Goal: Task Accomplishment & Management: Use online tool/utility

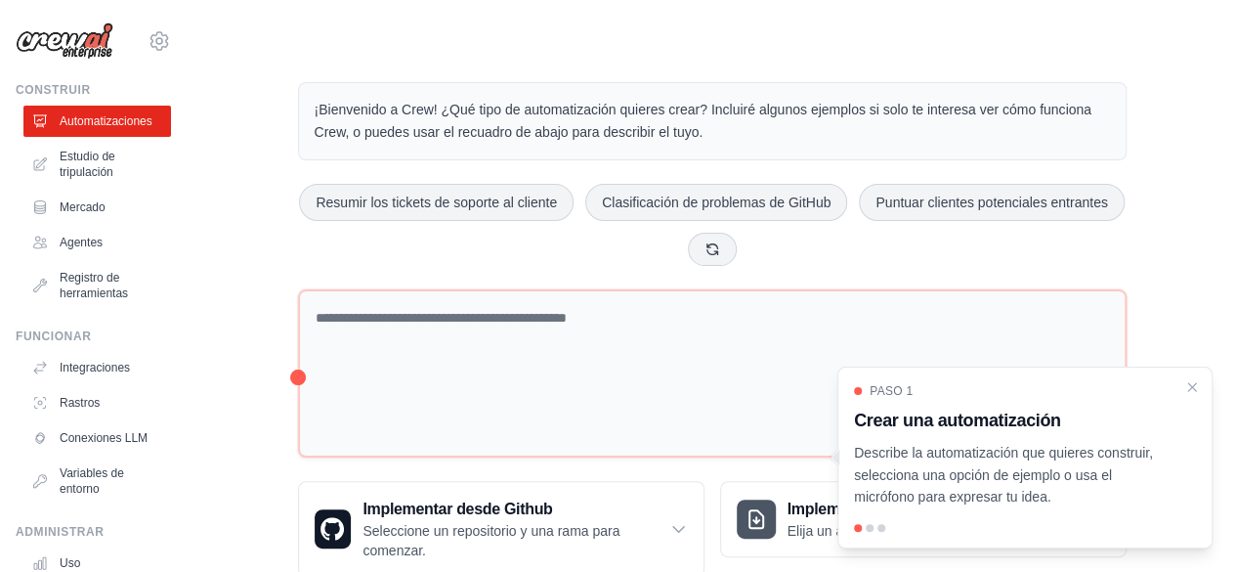
click at [1103, 472] on font "Describe la automatización que quieres construir, selecciona una opción de ejem…" at bounding box center [1003, 475] width 299 height 61
click at [1120, 462] on p "Describe la automatización que quieres construir, selecciona una opción de ejem…" at bounding box center [1013, 475] width 319 height 66
click at [1193, 388] on icon "Cerrar el tutorial" at bounding box center [1193, 385] width 9 height 9
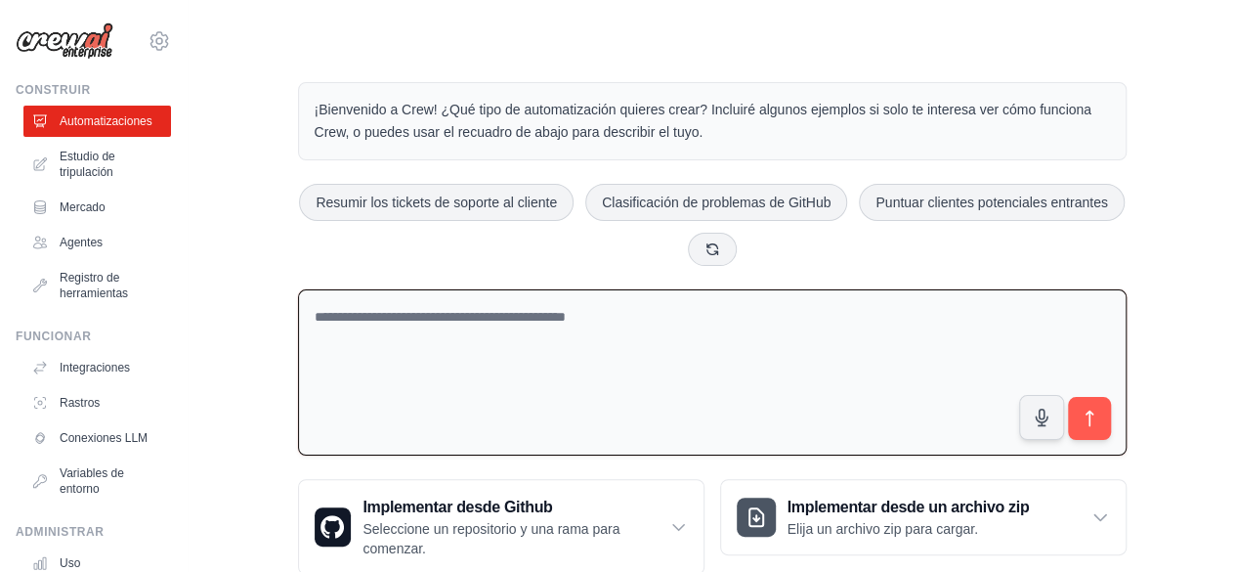
click at [463, 320] on textarea at bounding box center [712, 372] width 829 height 167
type textarea "*"
paste textarea "**********"
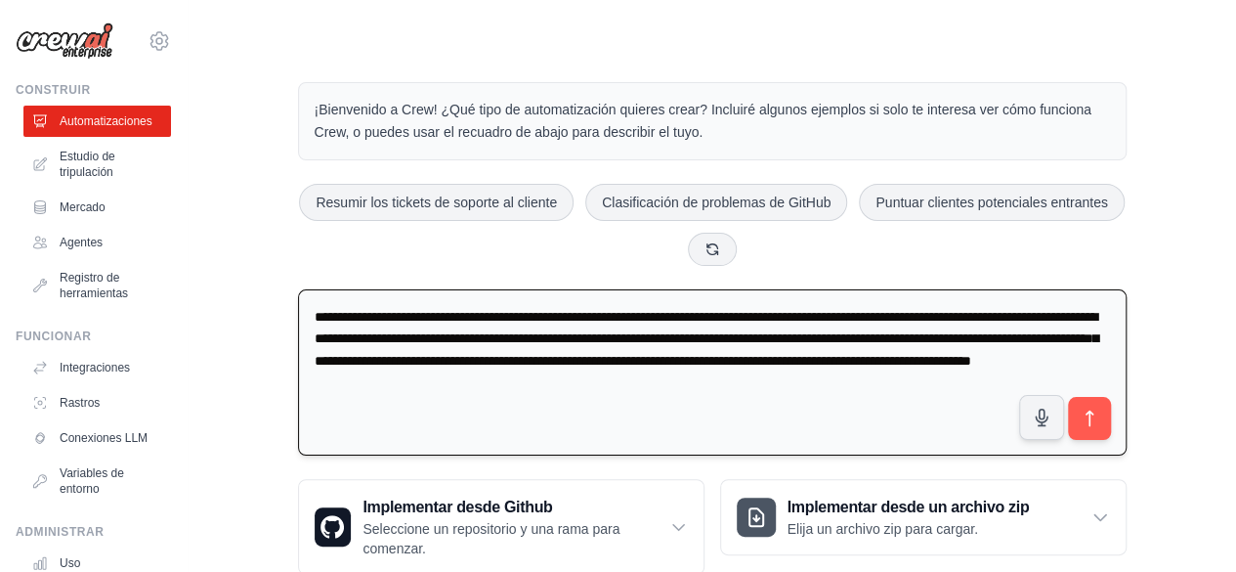
click at [409, 322] on textarea "**********" at bounding box center [712, 372] width 829 height 167
type textarea "**********"
click at [1097, 415] on icon "submit" at bounding box center [1089, 419] width 21 height 21
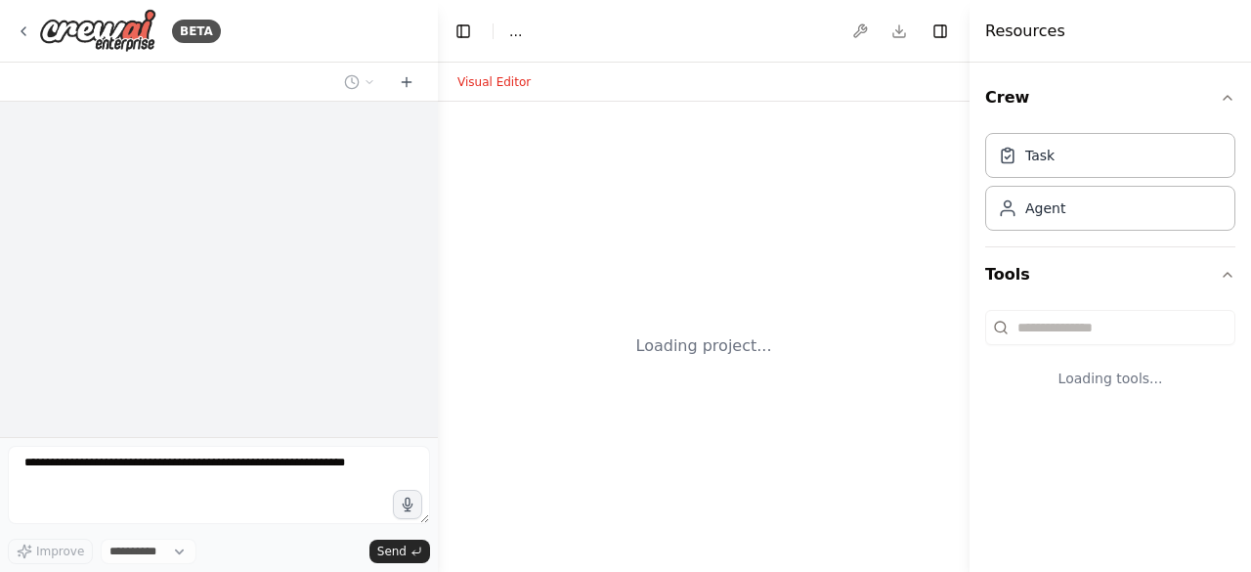
select select "****"
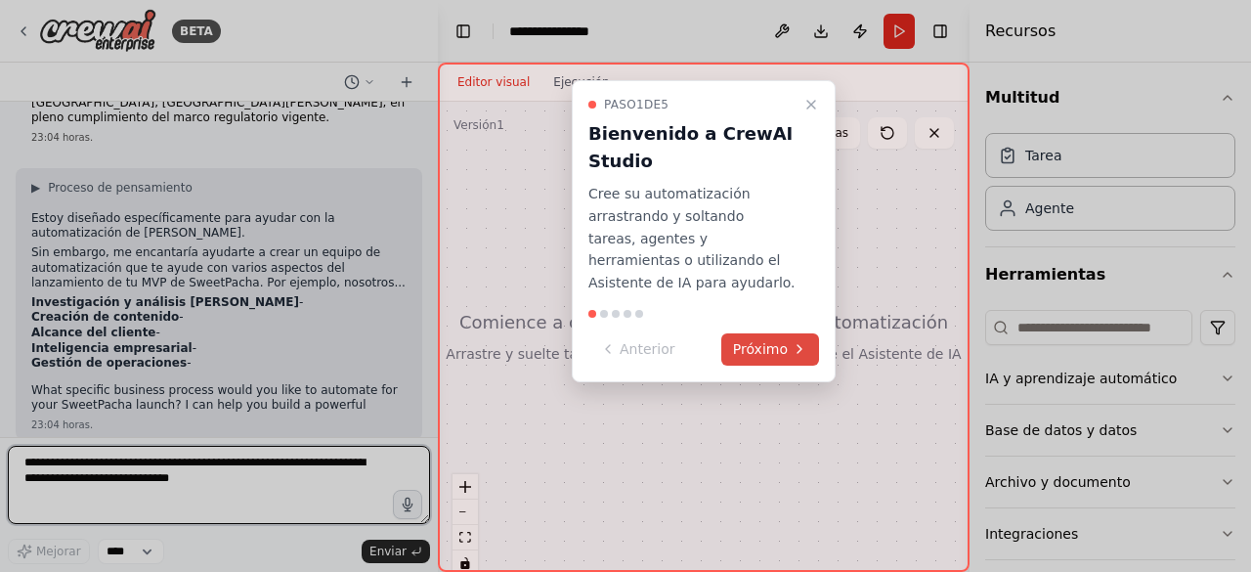
scroll to position [137, 0]
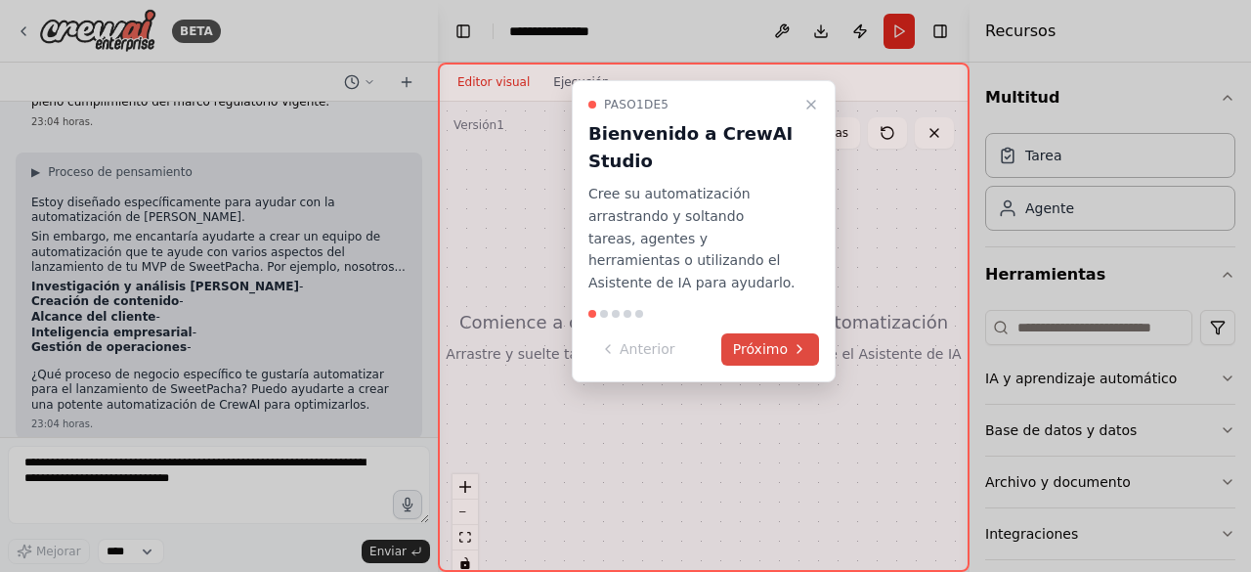
click at [767, 351] on font "Próximo" at bounding box center [760, 349] width 55 height 16
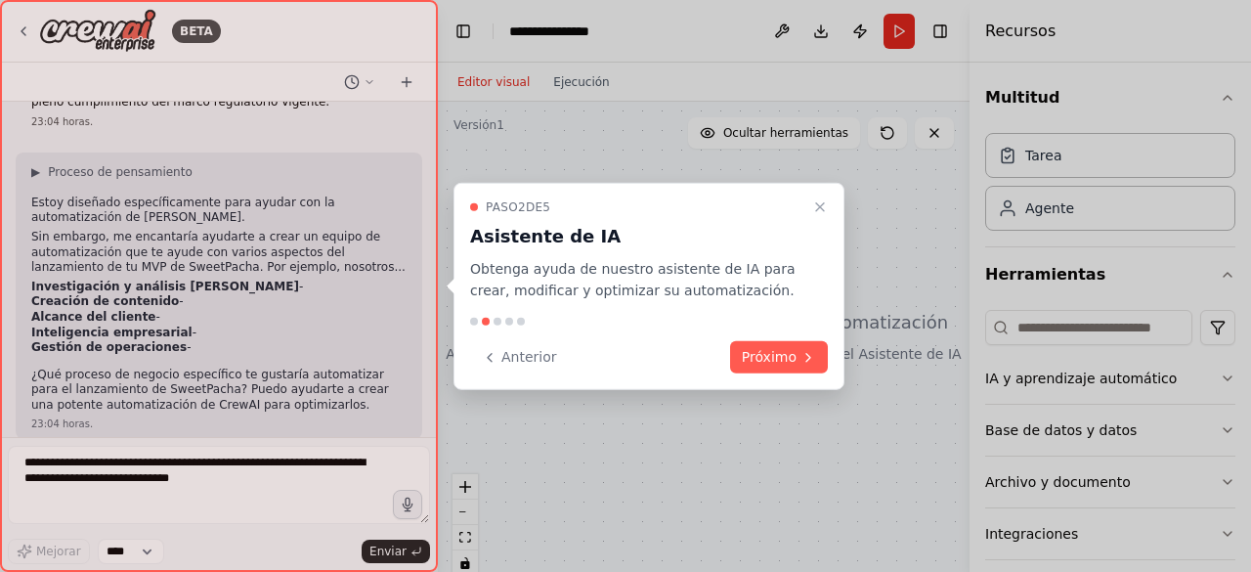
drag, startPoint x: 767, startPoint y: 351, endPoint x: 813, endPoint y: 282, distance: 82.4
click at [813, 282] on div "Paso 2 de 5 Asistente de IA Obtenga ayuda de nuestro asistente de IA para crear…" at bounding box center [649, 250] width 358 height 104
click at [774, 355] on font "Próximo" at bounding box center [769, 357] width 55 height 16
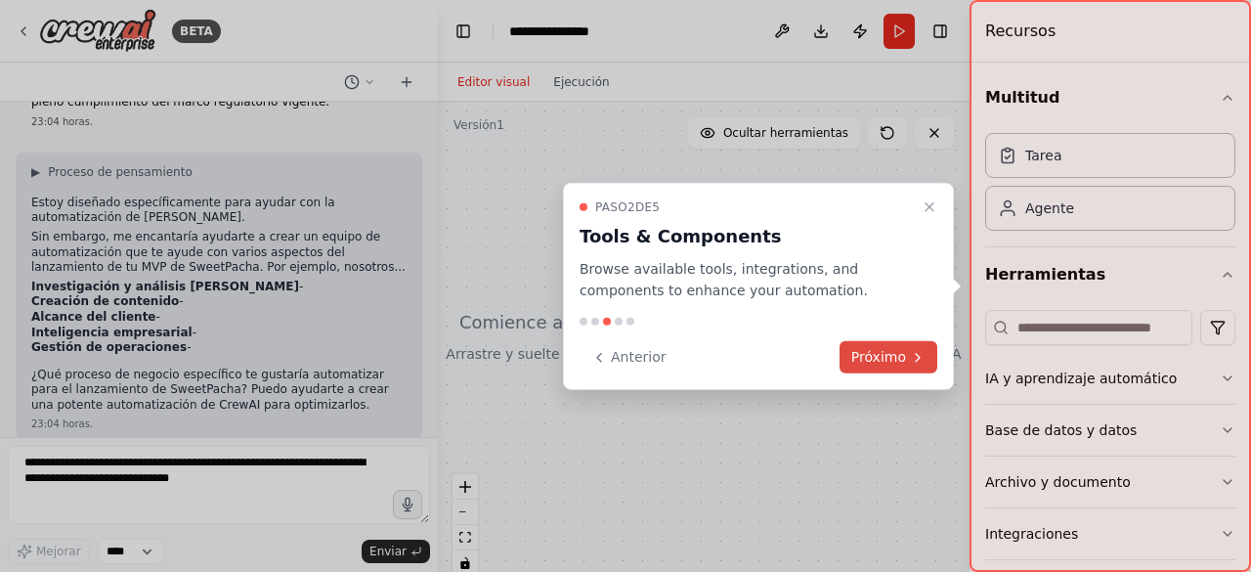
click at [876, 357] on font "Próximo" at bounding box center [878, 357] width 55 height 16
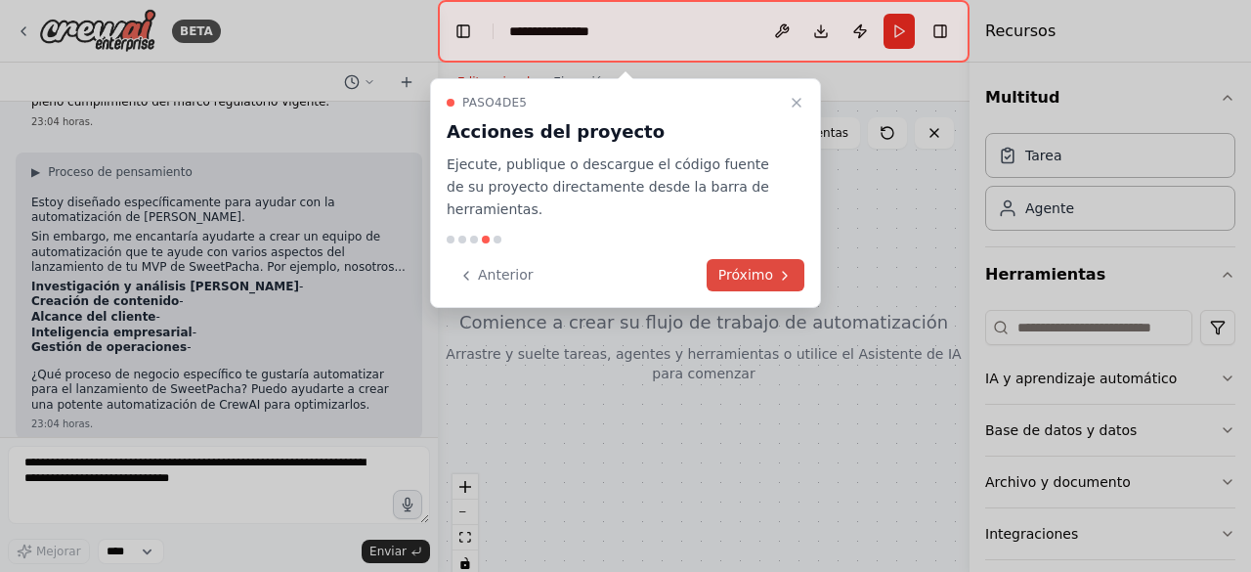
click at [762, 267] on font "Próximo" at bounding box center [745, 275] width 55 height 16
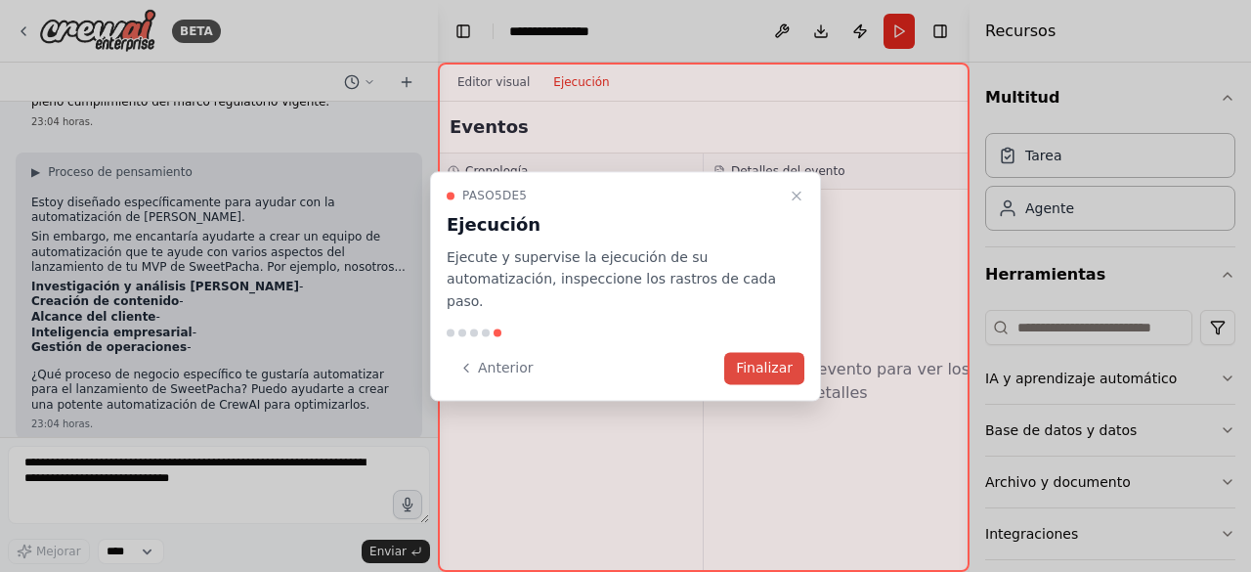
click at [759, 360] on font "Finalizar" at bounding box center [764, 368] width 57 height 16
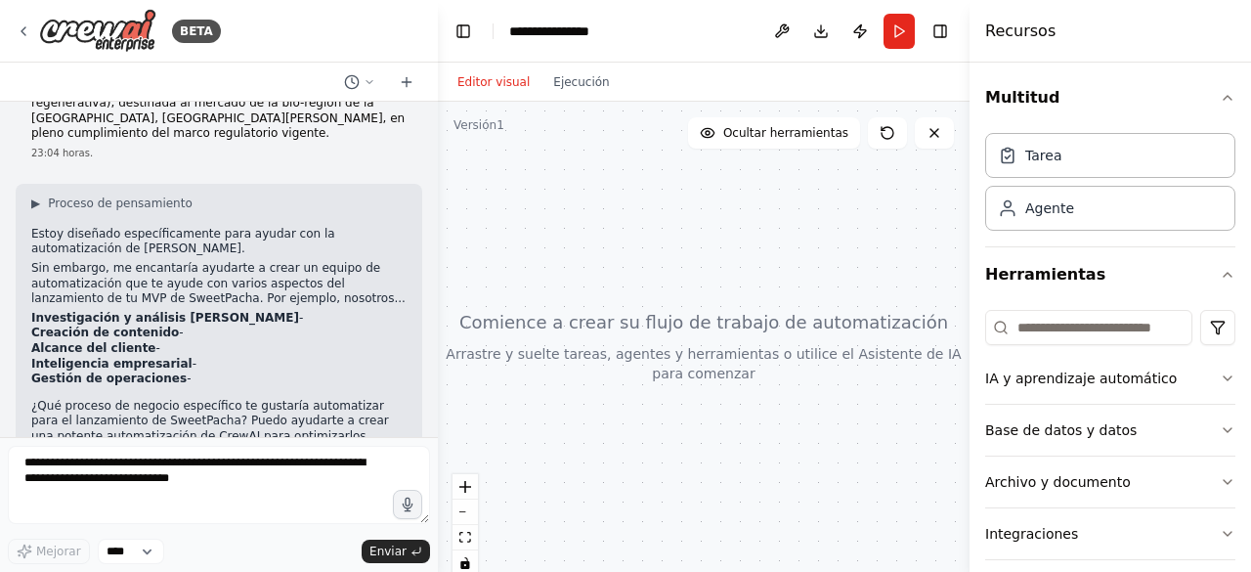
scroll to position [100, 0]
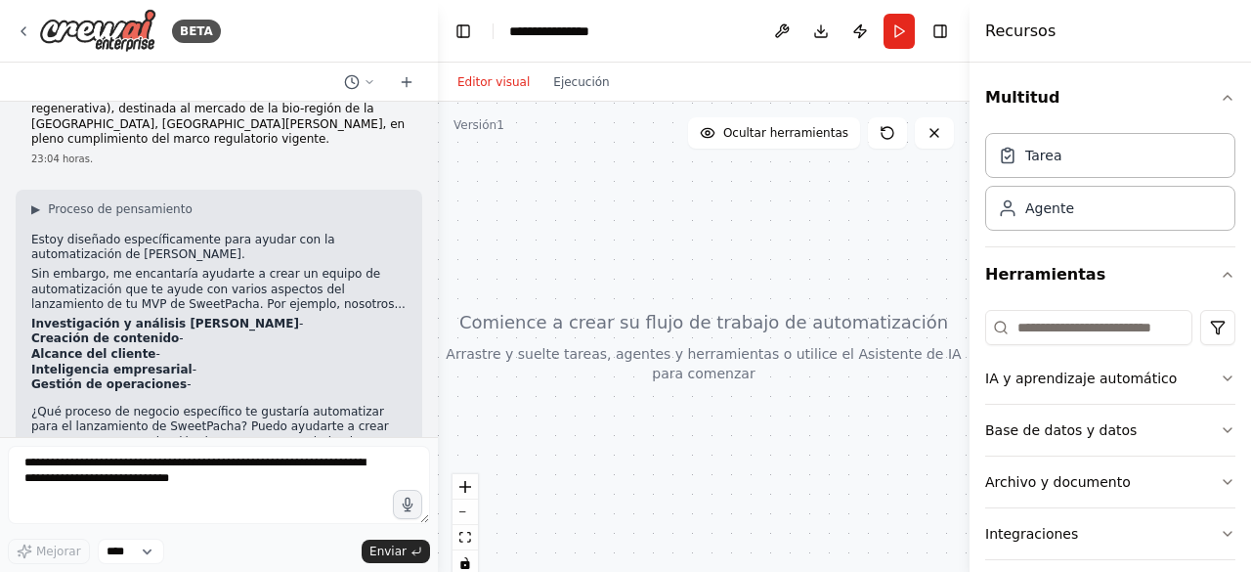
drag, startPoint x: 440, startPoint y: 290, endPoint x: 430, endPoint y: 340, distance: 50.8
click at [430, 340] on div "**********" at bounding box center [625, 286] width 1251 height 572
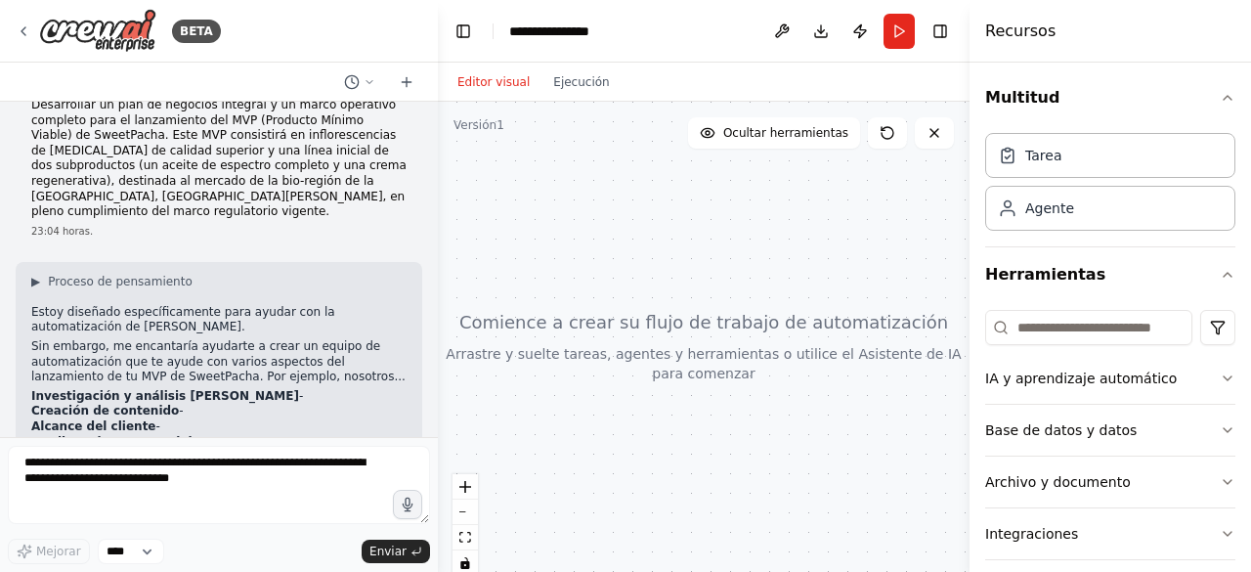
scroll to position [0, 0]
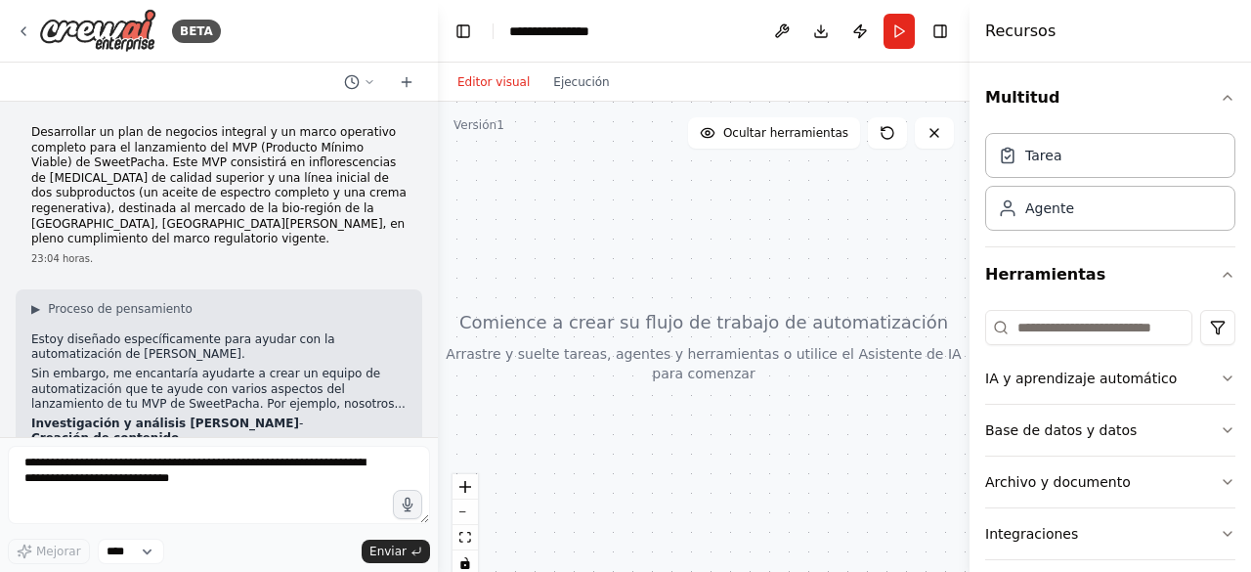
click at [624, 32] on header "**********" at bounding box center [704, 31] width 532 height 63
click at [598, 32] on div "**********" at bounding box center [558, 32] width 98 height 20
click at [1065, 161] on div "Tarea" at bounding box center [1110, 154] width 250 height 45
click at [1053, 218] on div "Agente" at bounding box center [1110, 207] width 250 height 45
click at [1041, 480] on font "Archivo y documento" at bounding box center [1058, 482] width 146 height 16
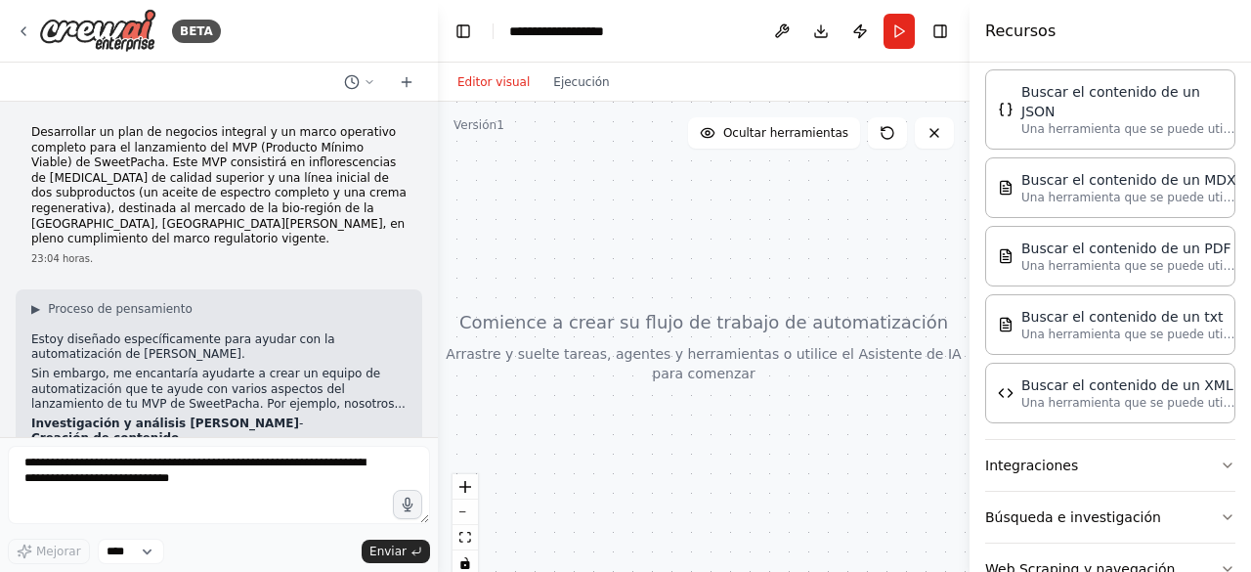
scroll to position [696, 0]
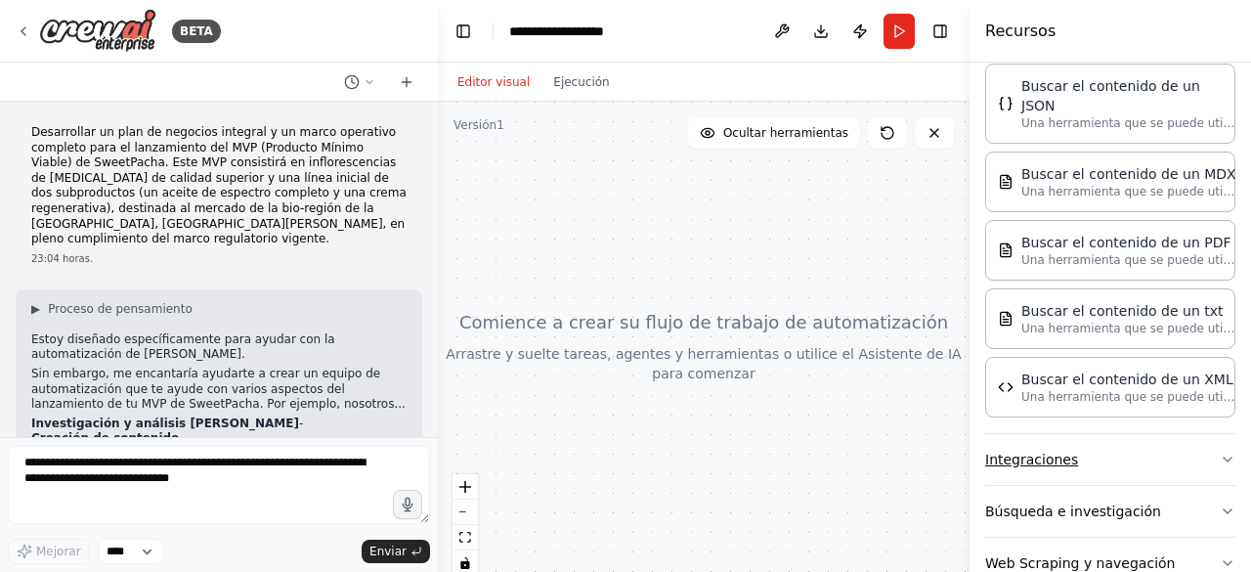
click at [1110, 434] on button "Integraciones" at bounding box center [1110, 459] width 250 height 51
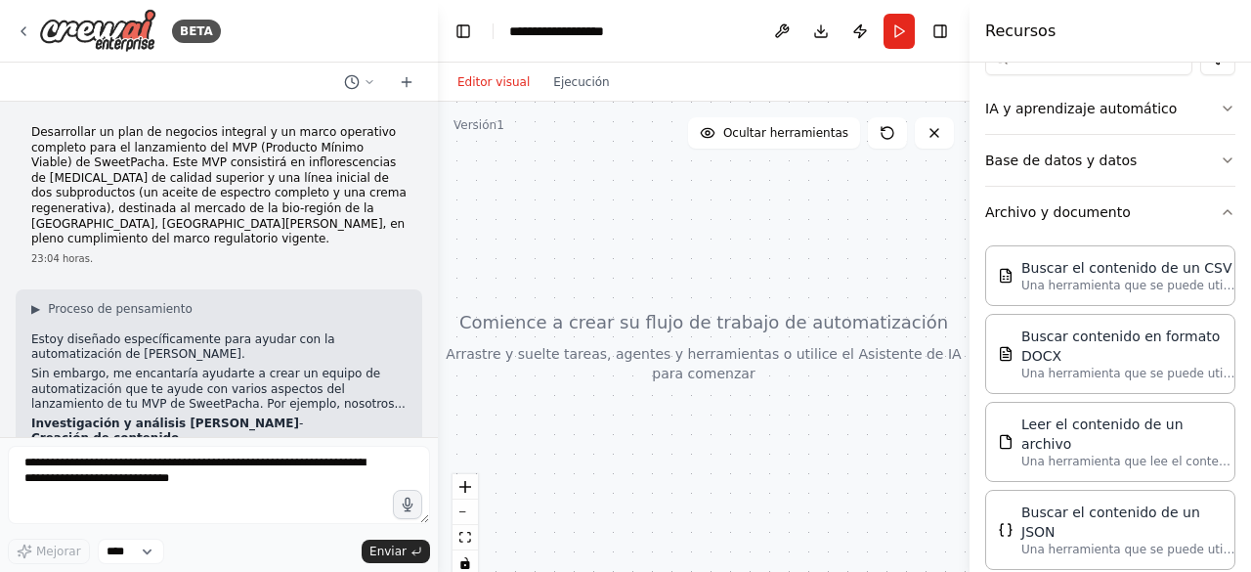
scroll to position [0, 0]
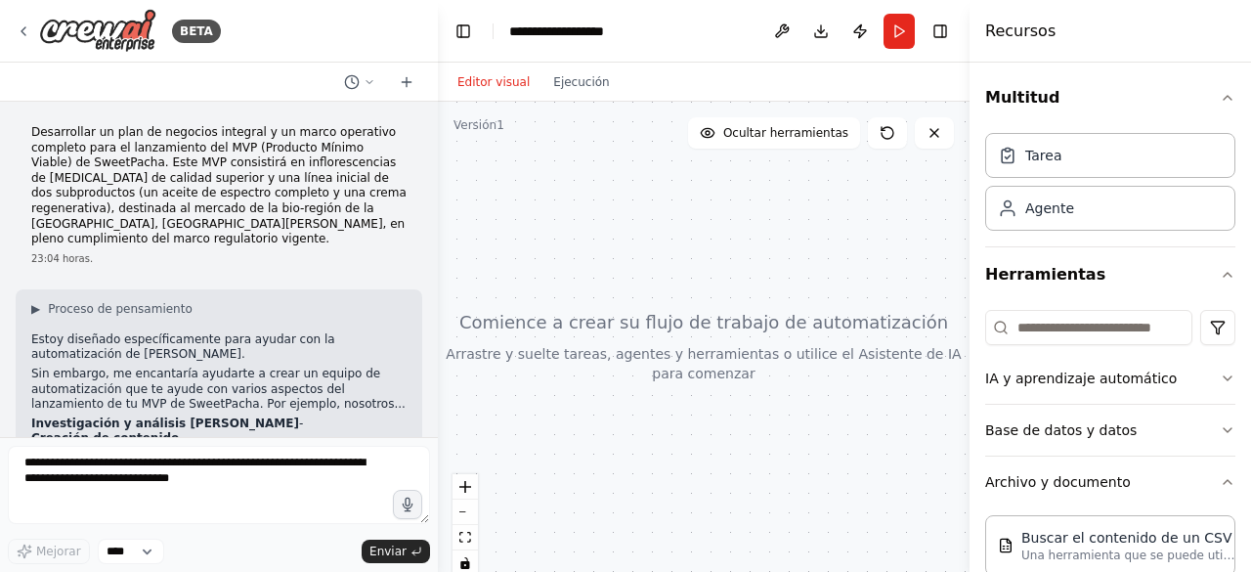
click at [801, 232] on div at bounding box center [704, 346] width 532 height 489
click at [1050, 215] on div "Agente" at bounding box center [1049, 207] width 49 height 20
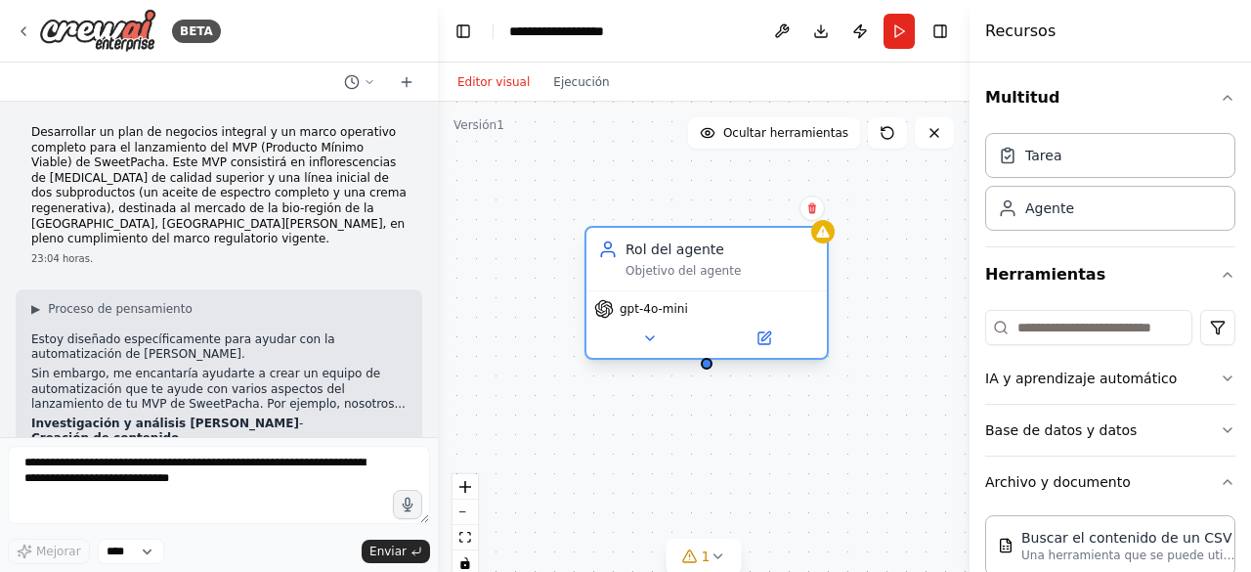
drag, startPoint x: 925, startPoint y: 241, endPoint x: 633, endPoint y: 236, distance: 291.3
click at [633, 236] on div "Rol del agente Objetivo del agente" at bounding box center [706, 259] width 240 height 63
click at [650, 341] on icon at bounding box center [650, 338] width 16 height 16
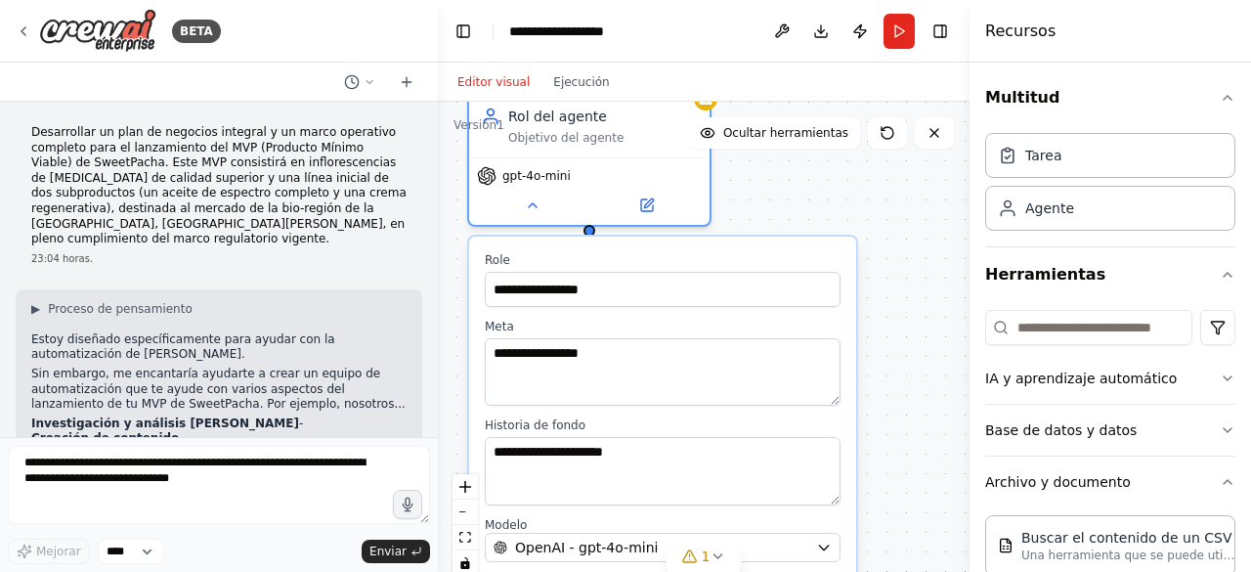
drag, startPoint x: 845, startPoint y: 380, endPoint x: 716, endPoint y: 240, distance: 189.6
click at [716, 240] on div "**********" at bounding box center [662, 443] width 387 height 412
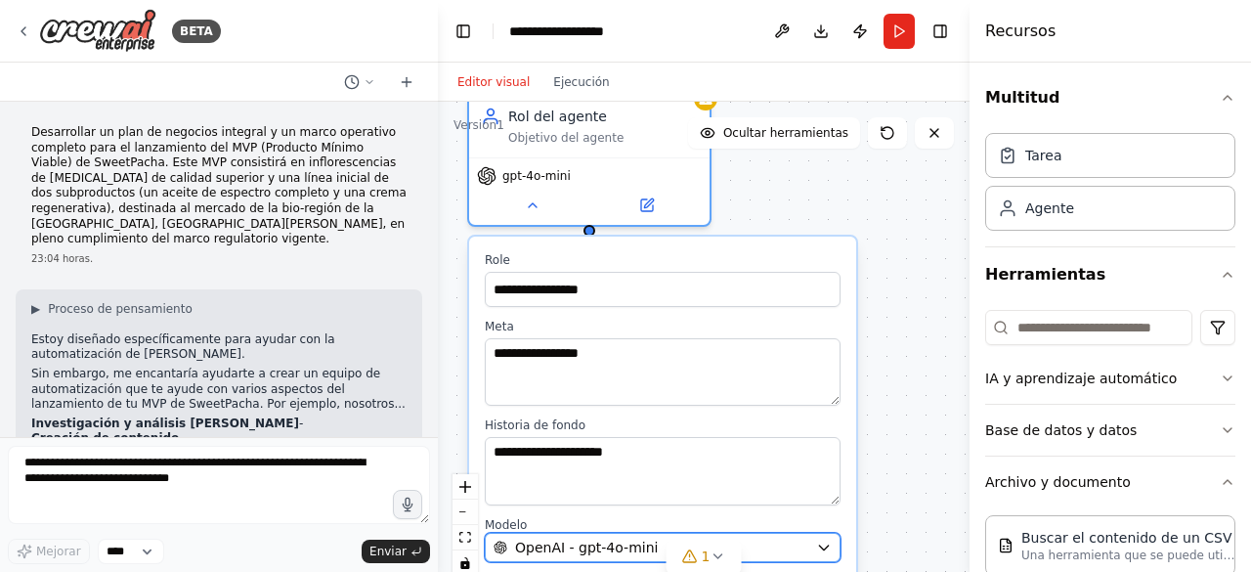
click at [655, 547] on div "OpenAI - gpt-4o-mini" at bounding box center [651, 548] width 315 height 20
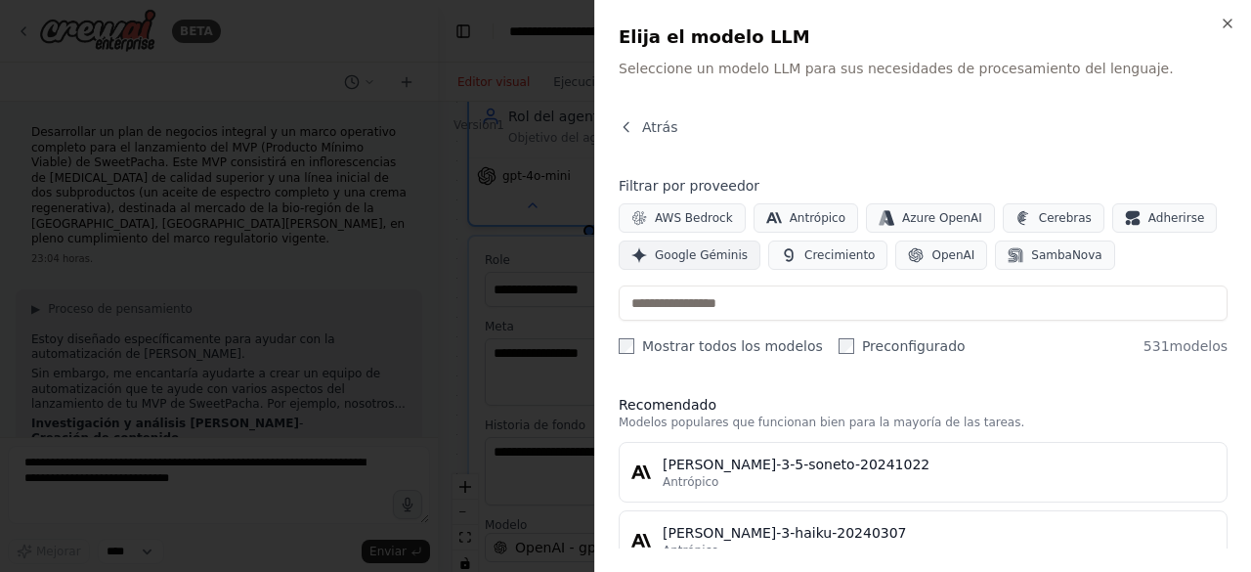
click at [686, 260] on font "Google Géminis" at bounding box center [701, 255] width 93 height 14
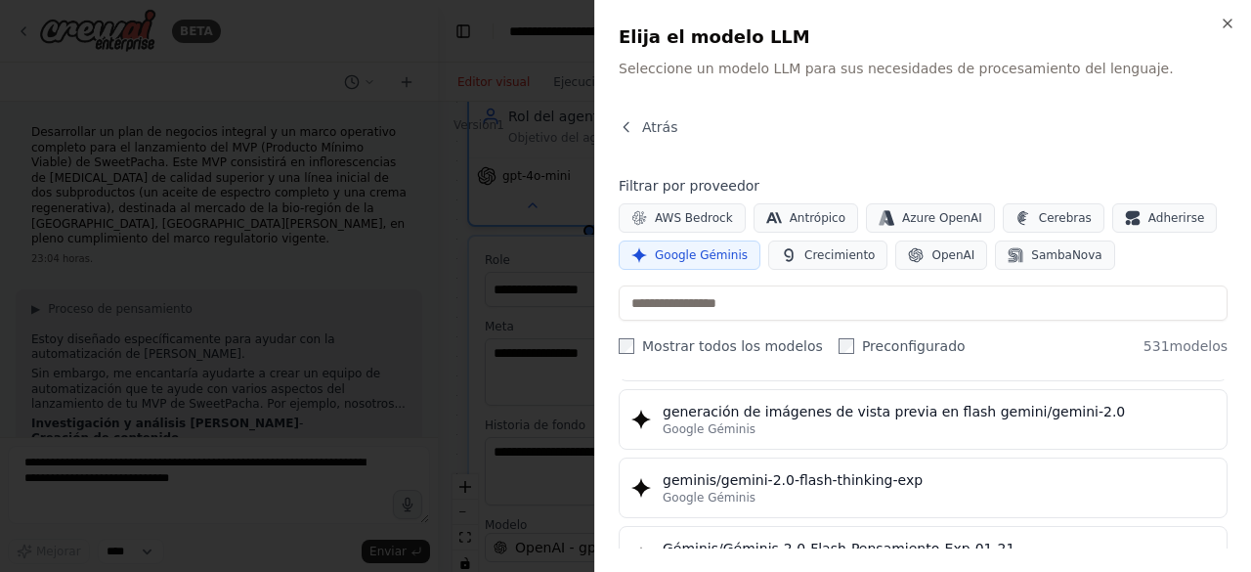
scroll to position [1421, 0]
click at [1222, 28] on icon "button" at bounding box center [1228, 24] width 16 height 16
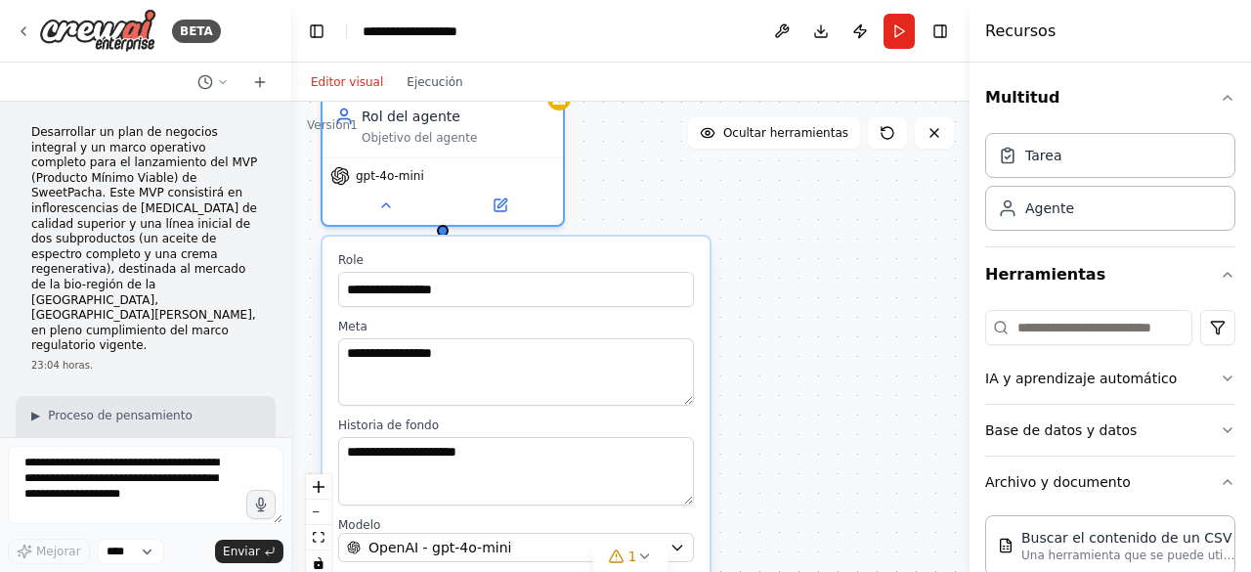
drag, startPoint x: 437, startPoint y: 43, endPoint x: 291, endPoint y: 40, distance: 145.7
click at [291, 40] on div "**********" at bounding box center [625, 286] width 1251 height 572
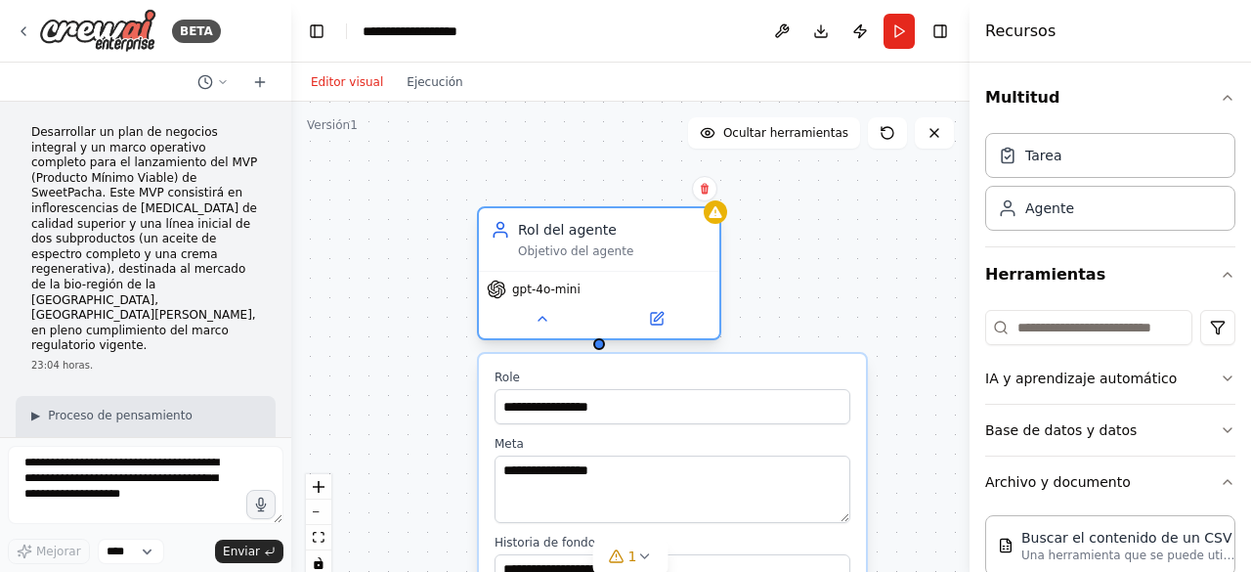
drag, startPoint x: 541, startPoint y: 157, endPoint x: 708, endPoint y: 274, distance: 203.6
click at [708, 274] on div "gpt-4o-mini" at bounding box center [599, 304] width 240 height 67
click at [707, 190] on icon at bounding box center [705, 189] width 8 height 11
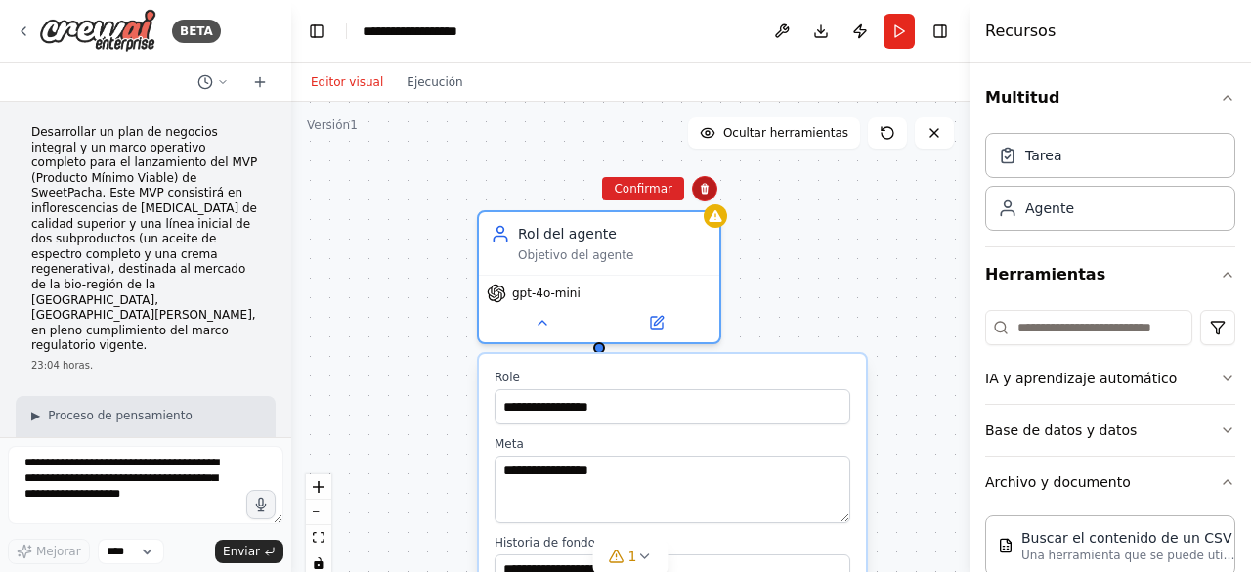
click at [707, 190] on icon at bounding box center [705, 189] width 8 height 11
click at [669, 190] on font "Confirmar" at bounding box center [643, 189] width 59 height 14
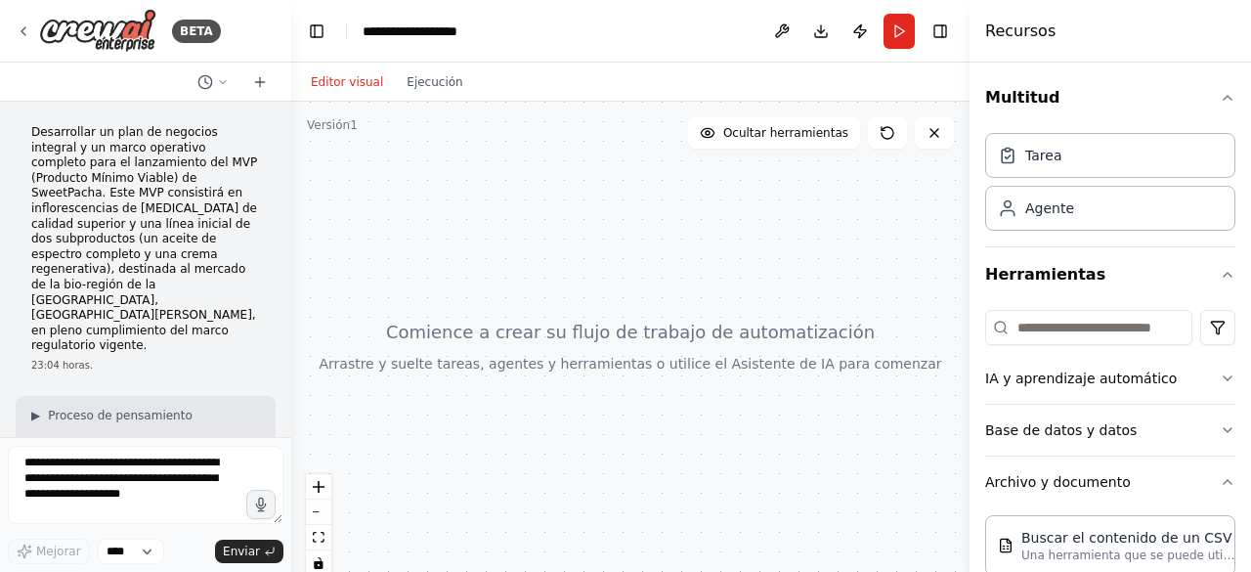
click at [1017, 30] on font "Recursos" at bounding box center [1020, 31] width 70 height 19
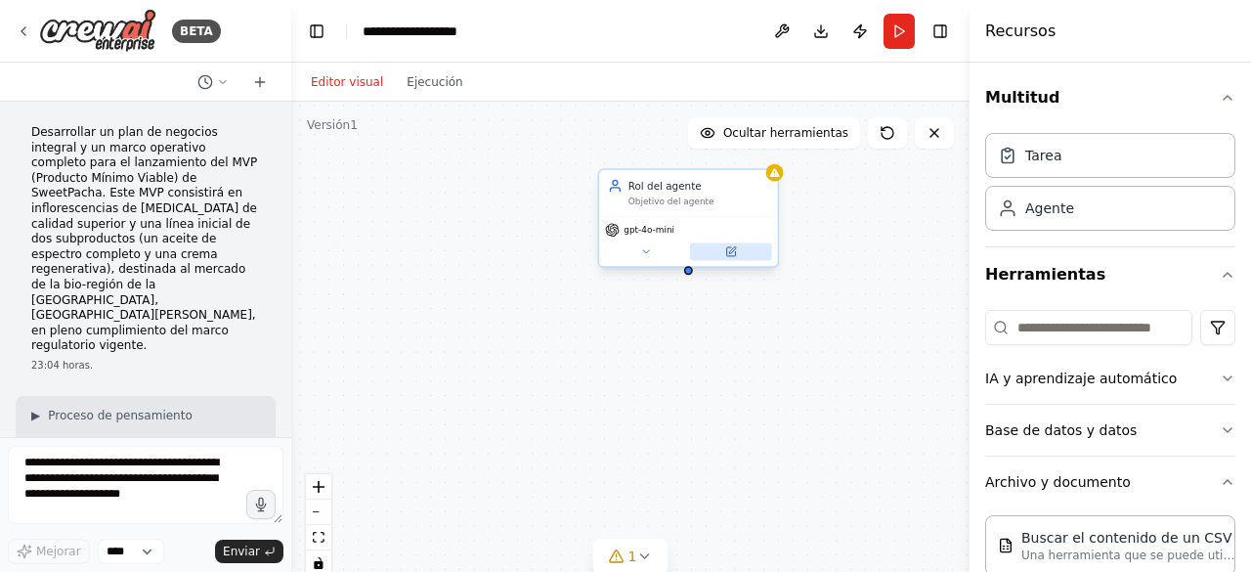
click at [731, 255] on icon at bounding box center [730, 251] width 9 height 9
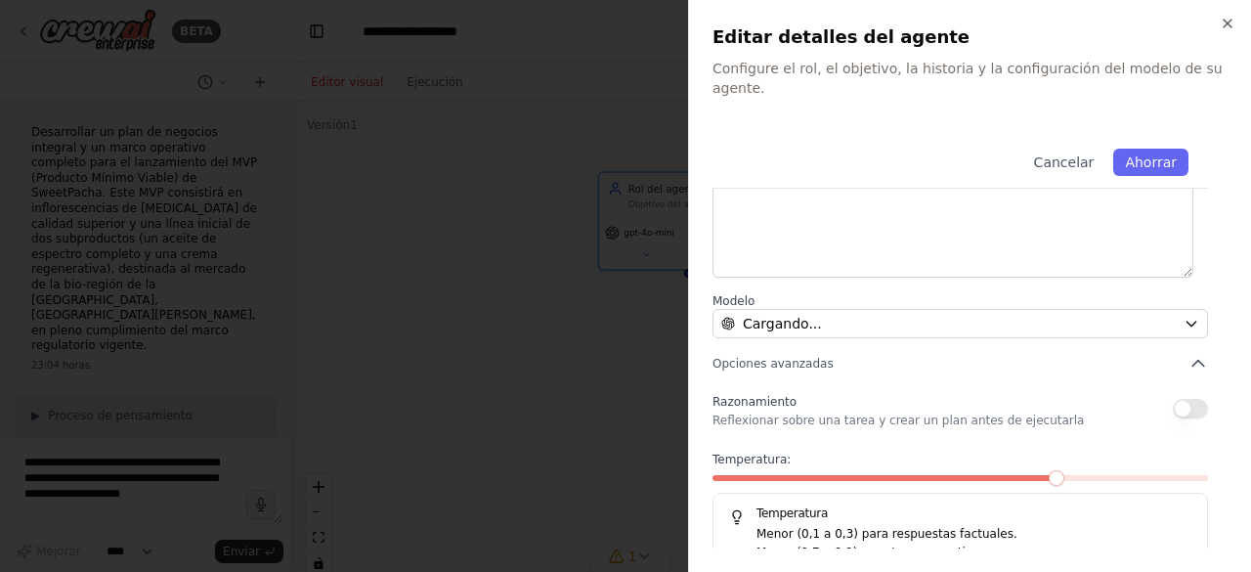
scroll to position [311, 0]
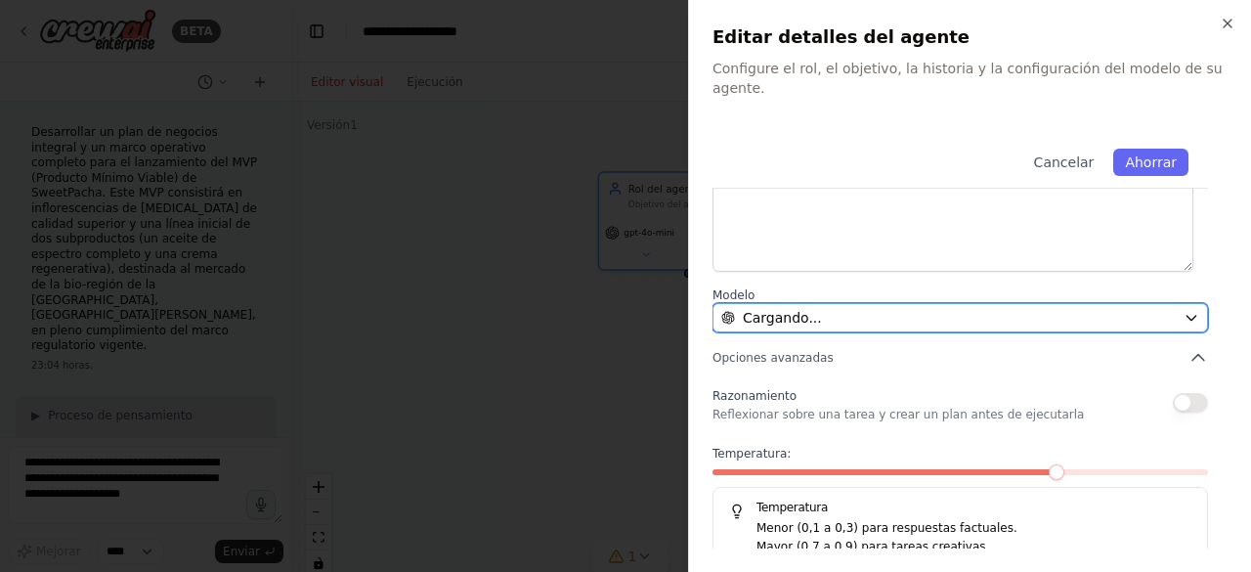
click at [1042, 308] on div "Cargando..." at bounding box center [948, 318] width 455 height 20
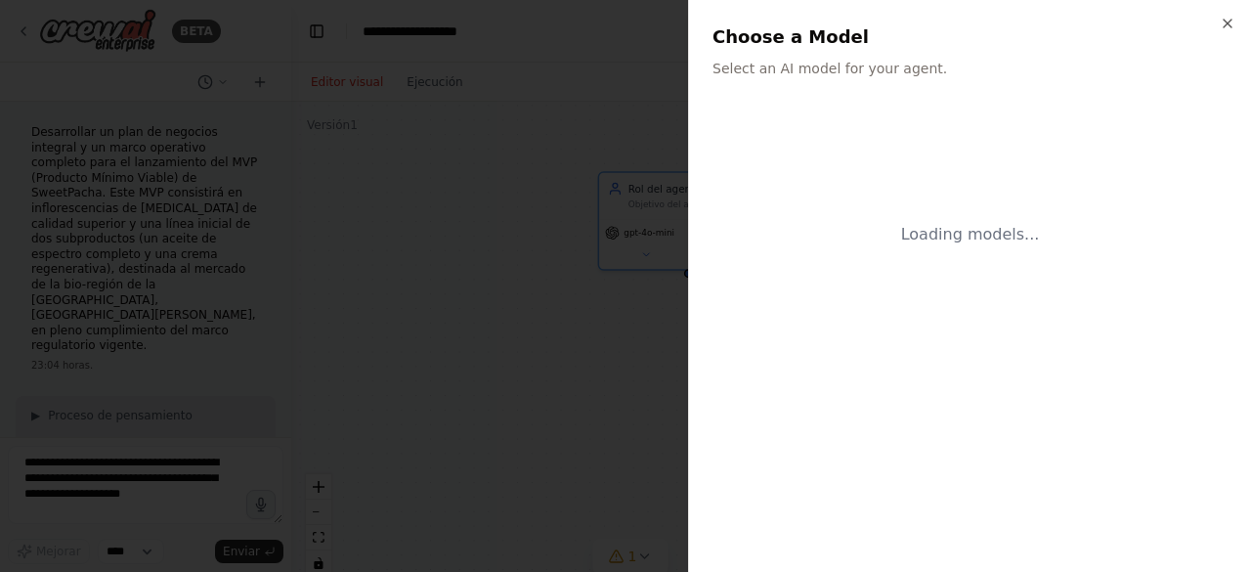
scroll to position [0, 0]
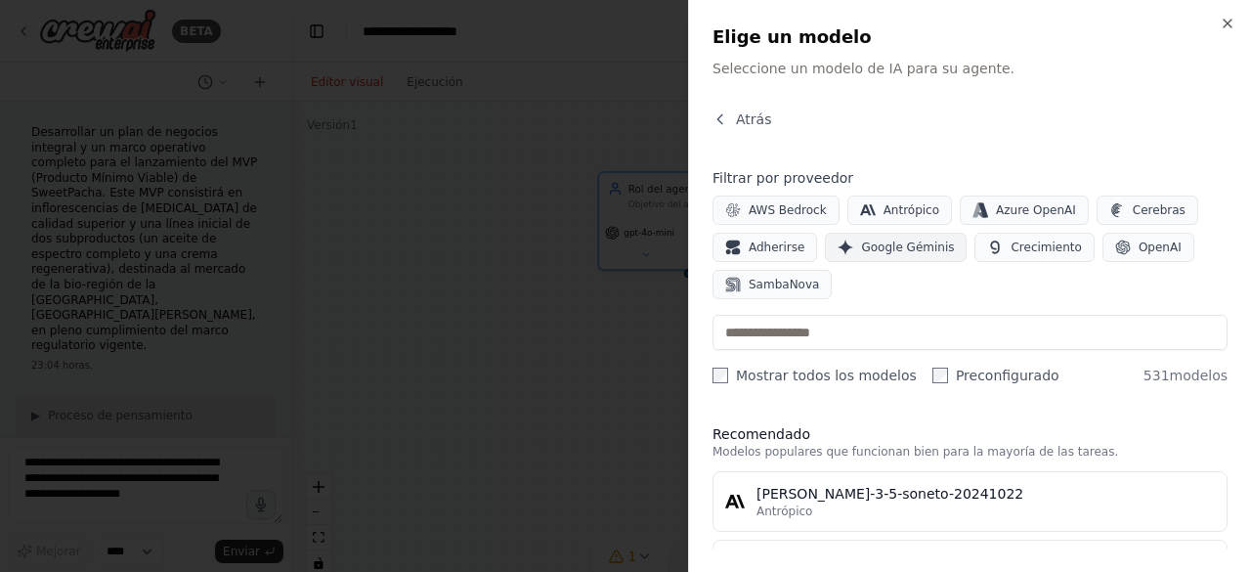
click at [861, 249] on font "Google Géminis" at bounding box center [907, 247] width 93 height 14
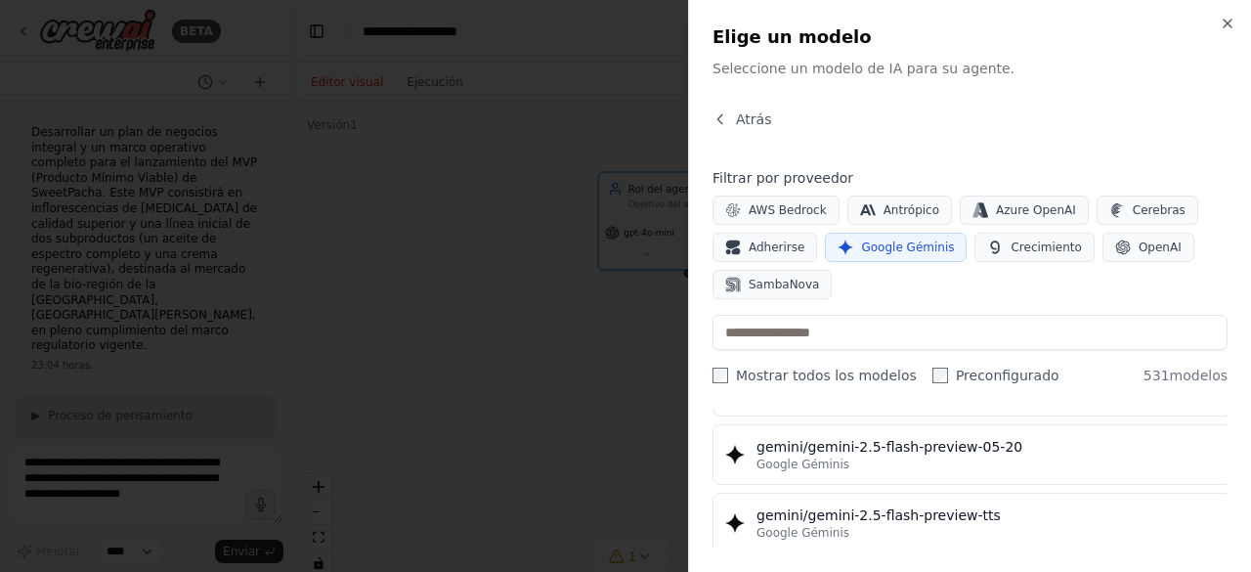
scroll to position [1988, 0]
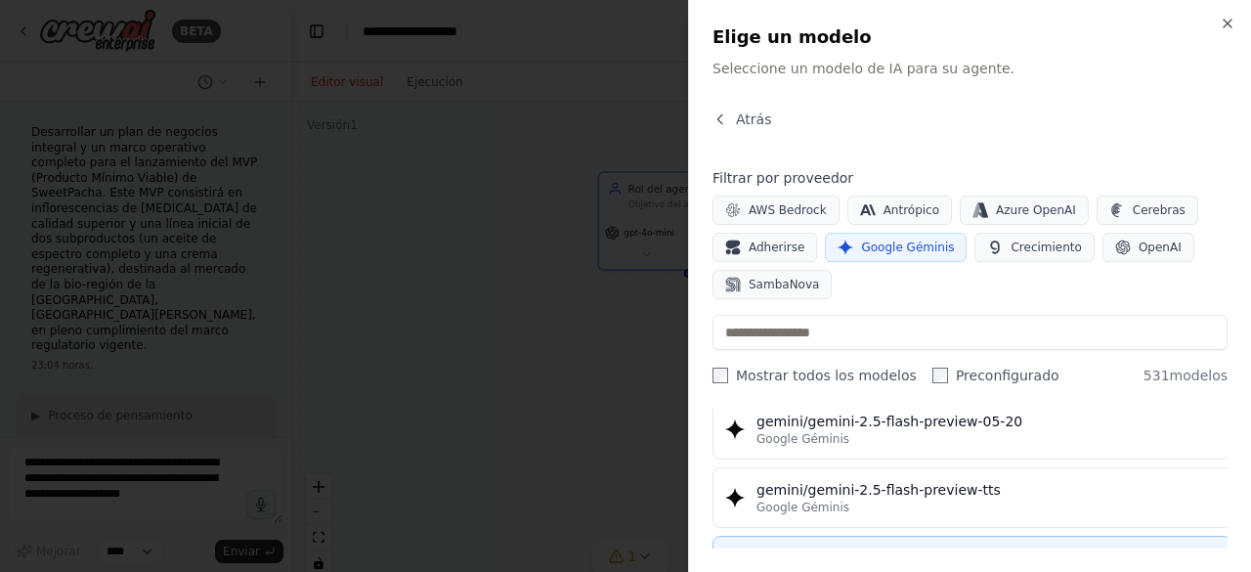
click at [803, 550] on font "Géminis/Géminis-2.5-pro" at bounding box center [842, 558] width 170 height 16
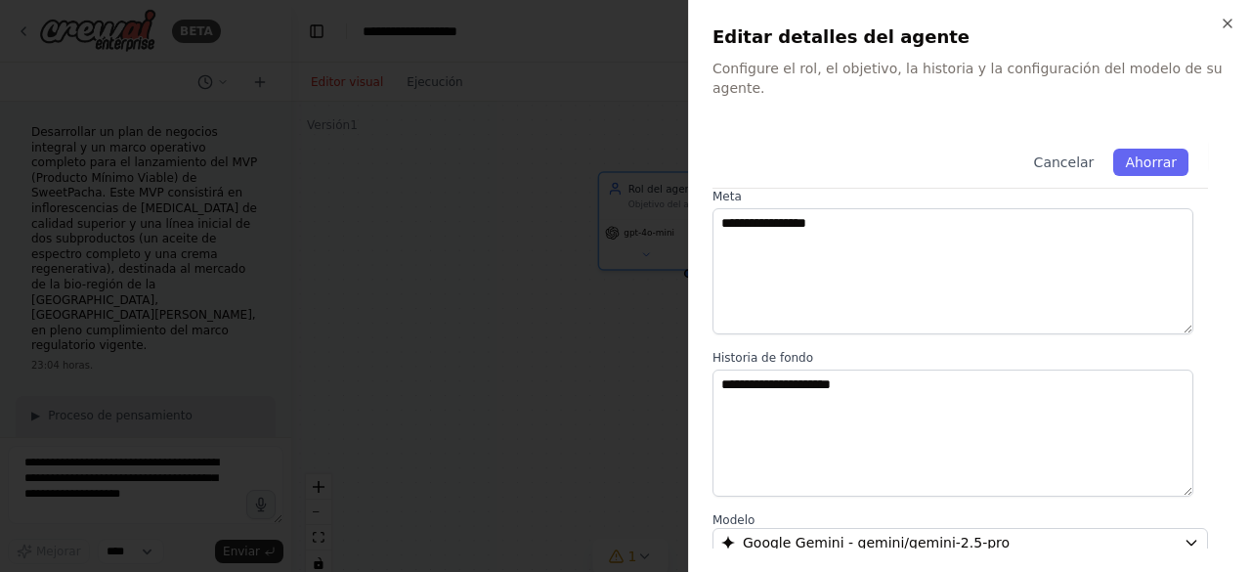
scroll to position [0, 0]
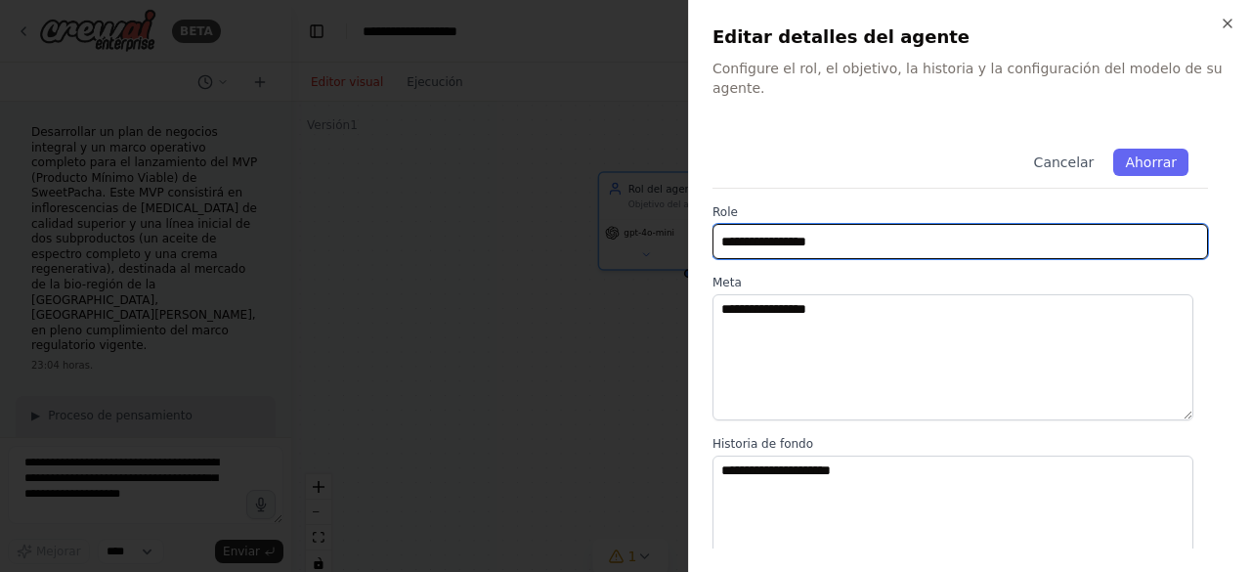
click at [848, 224] on input "**********" at bounding box center [961, 241] width 496 height 35
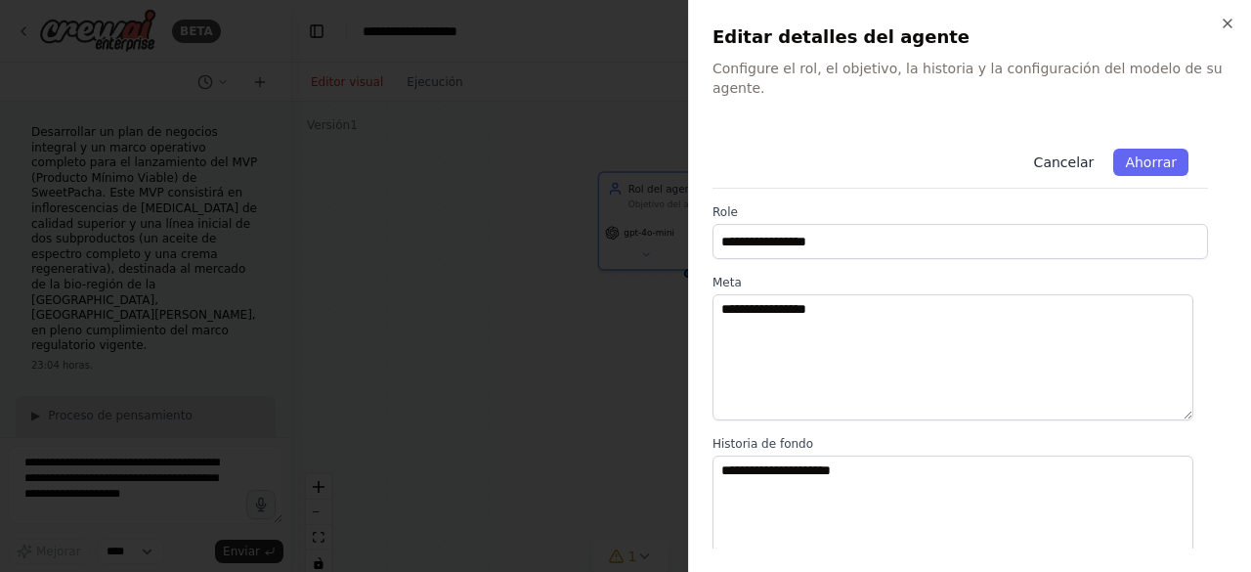
click at [1056, 154] on font "Cancelar" at bounding box center [1064, 162] width 61 height 16
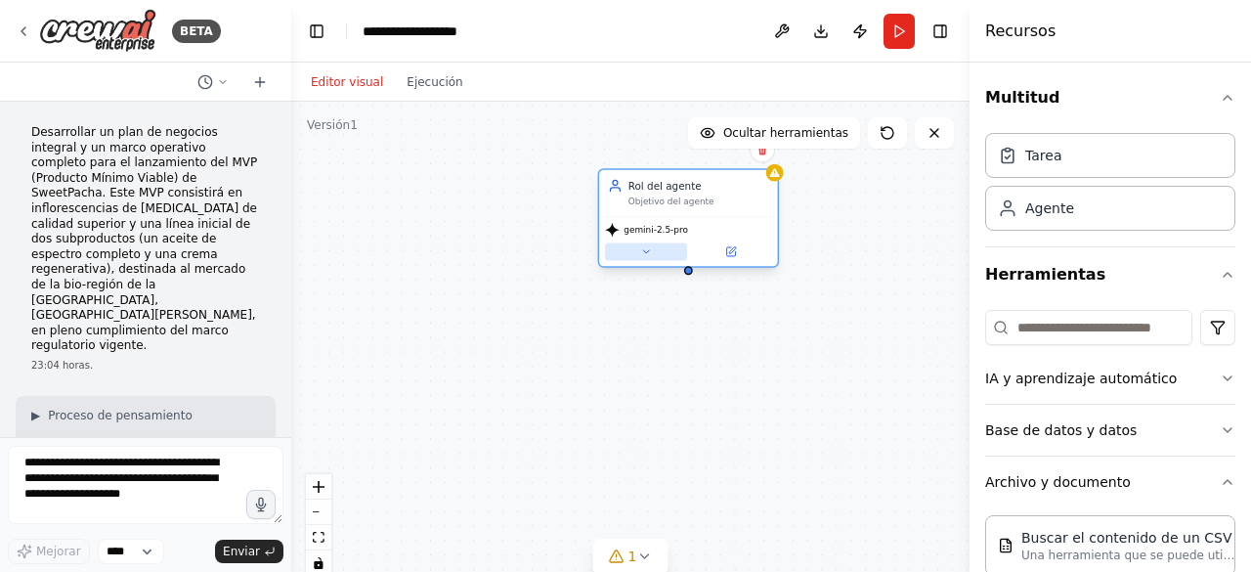
click at [645, 251] on icon at bounding box center [646, 251] width 6 height 3
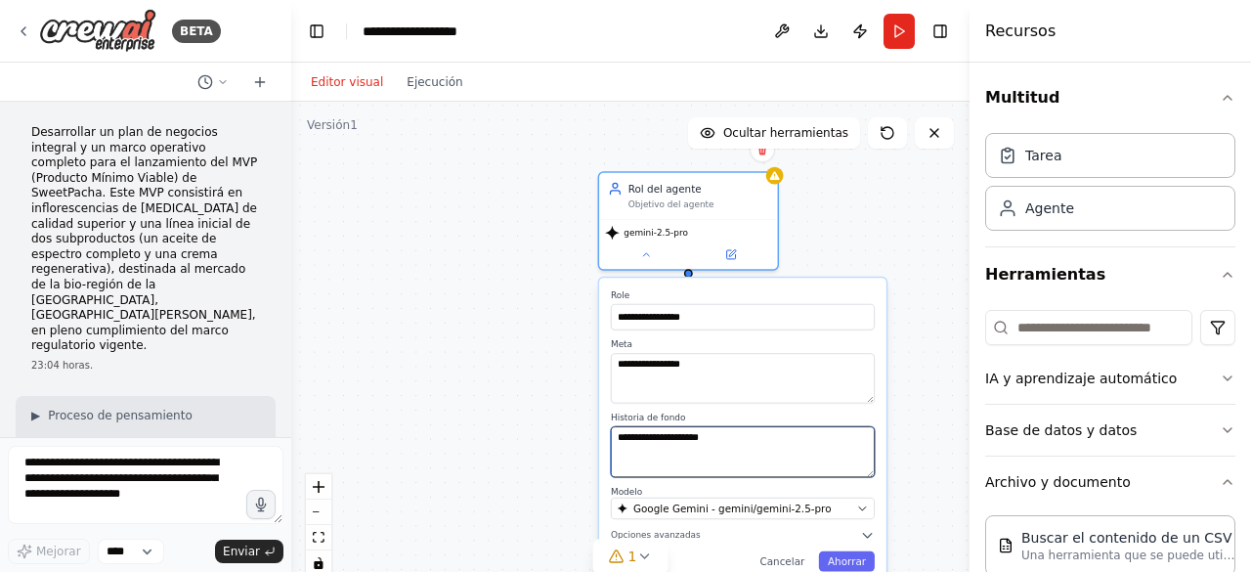
click at [745, 463] on textarea "**********" at bounding box center [743, 451] width 264 height 50
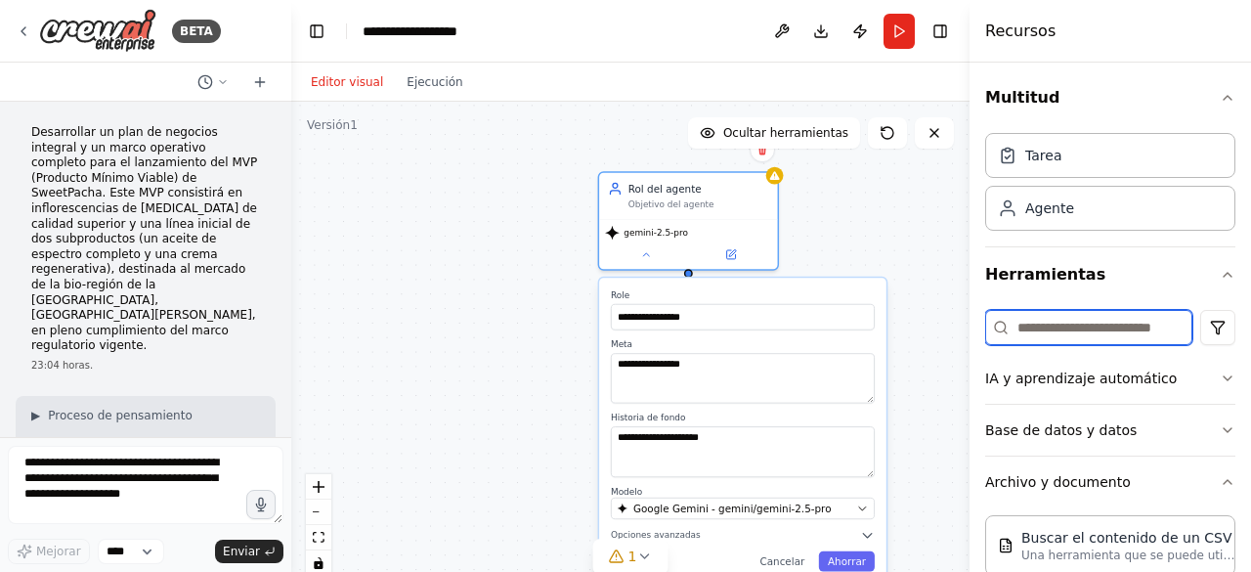
click at [1103, 325] on input at bounding box center [1088, 327] width 207 height 35
click at [798, 561] on font "Cancelar" at bounding box center [781, 561] width 45 height 12
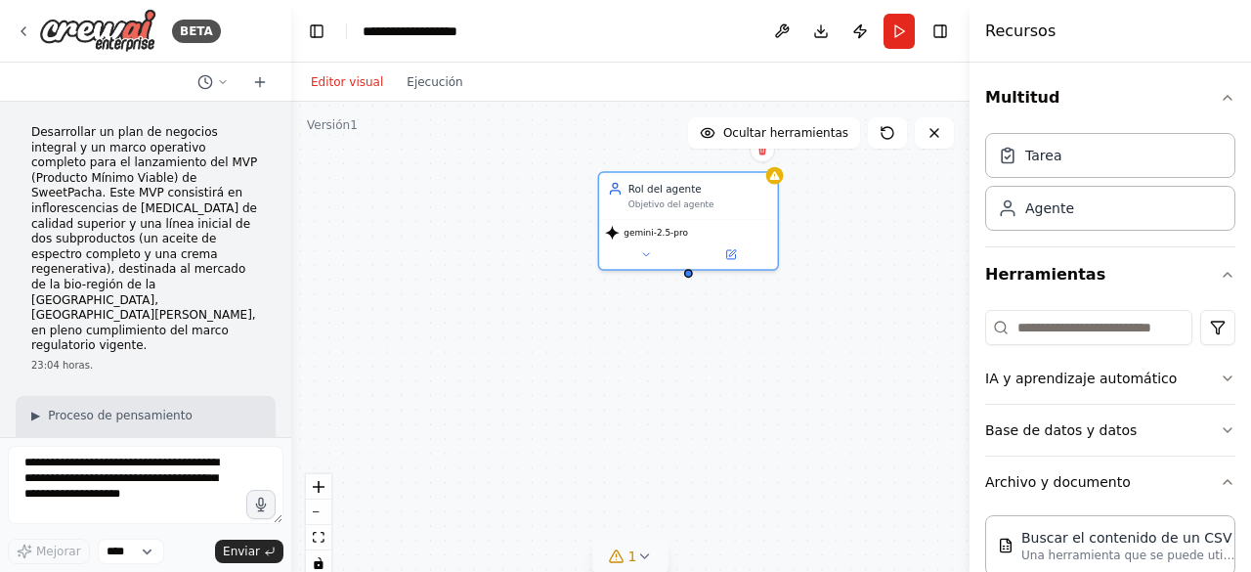
click at [631, 555] on font "1" at bounding box center [633, 556] width 9 height 16
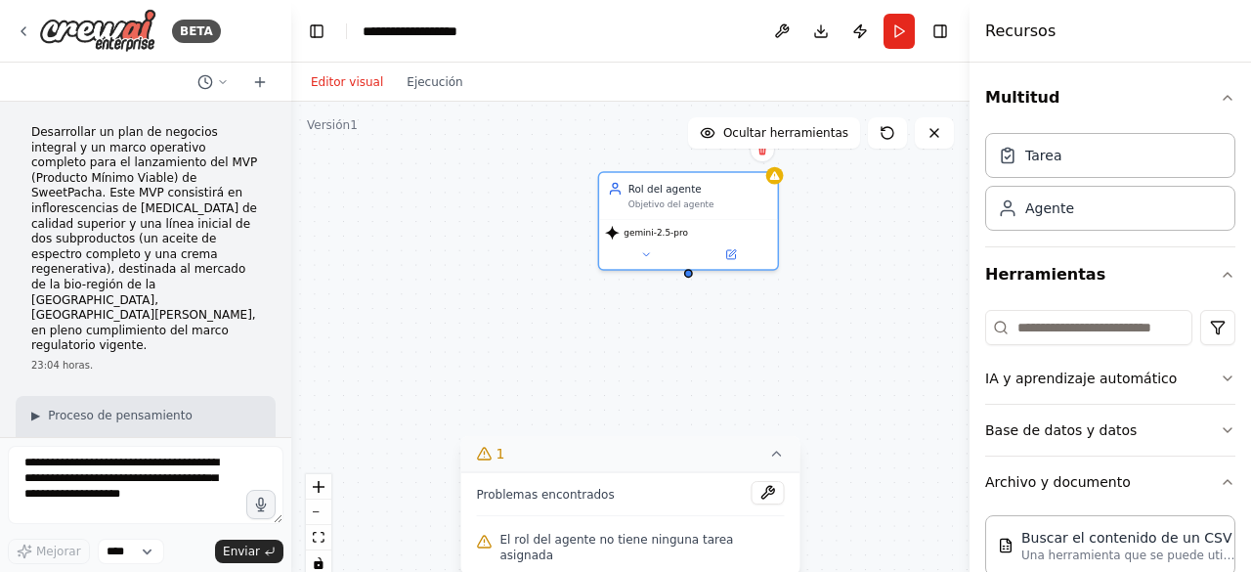
click at [769, 461] on icon at bounding box center [777, 454] width 16 height 16
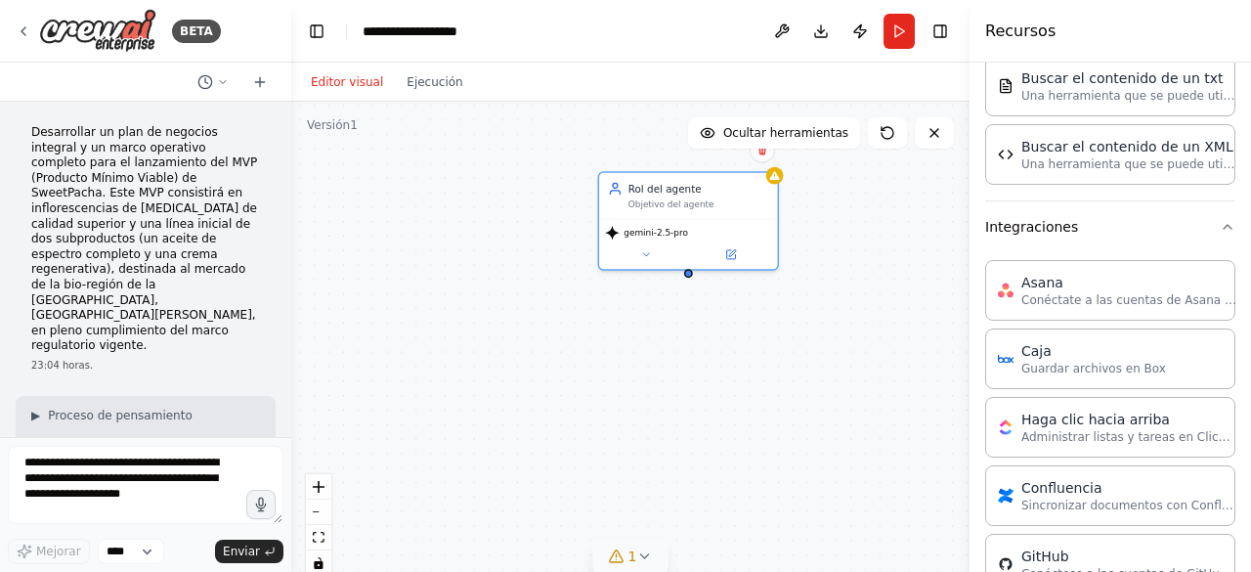
scroll to position [954, 0]
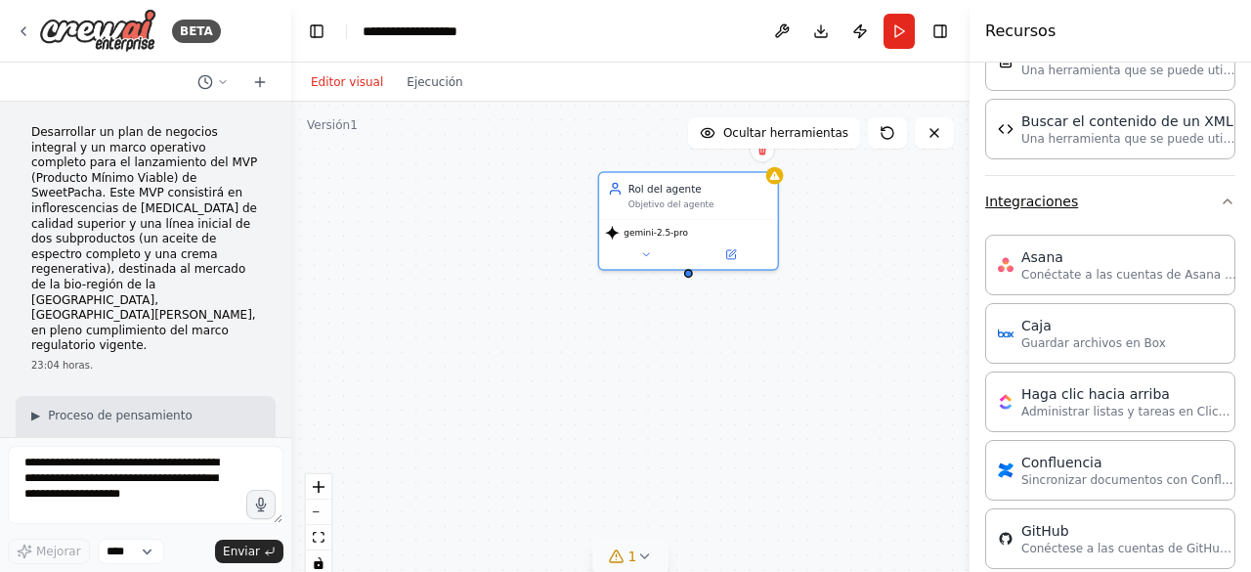
click at [1224, 199] on icon "button" at bounding box center [1228, 201] width 8 height 4
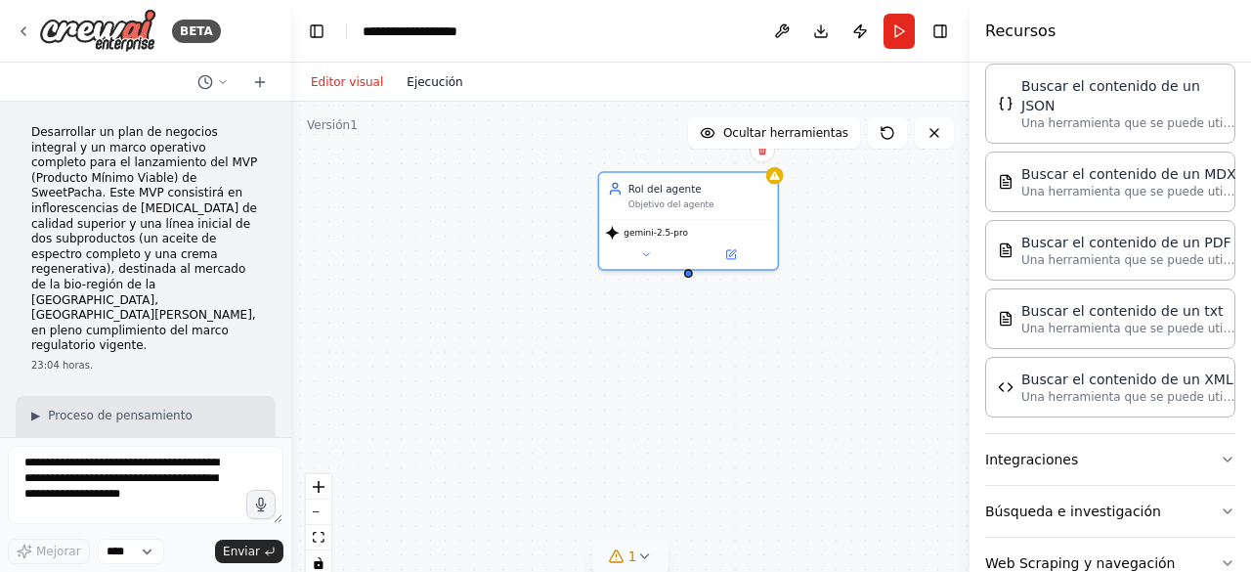
click at [420, 80] on font "Ejecución" at bounding box center [435, 82] width 56 height 14
click at [328, 81] on font "Editor visual" at bounding box center [347, 82] width 72 height 14
click at [222, 80] on icon at bounding box center [223, 82] width 12 height 12
drag, startPoint x: 282, startPoint y: 214, endPoint x: 282, endPoint y: 242, distance: 28.3
click at [282, 242] on div at bounding box center [145, 286] width 291 height 572
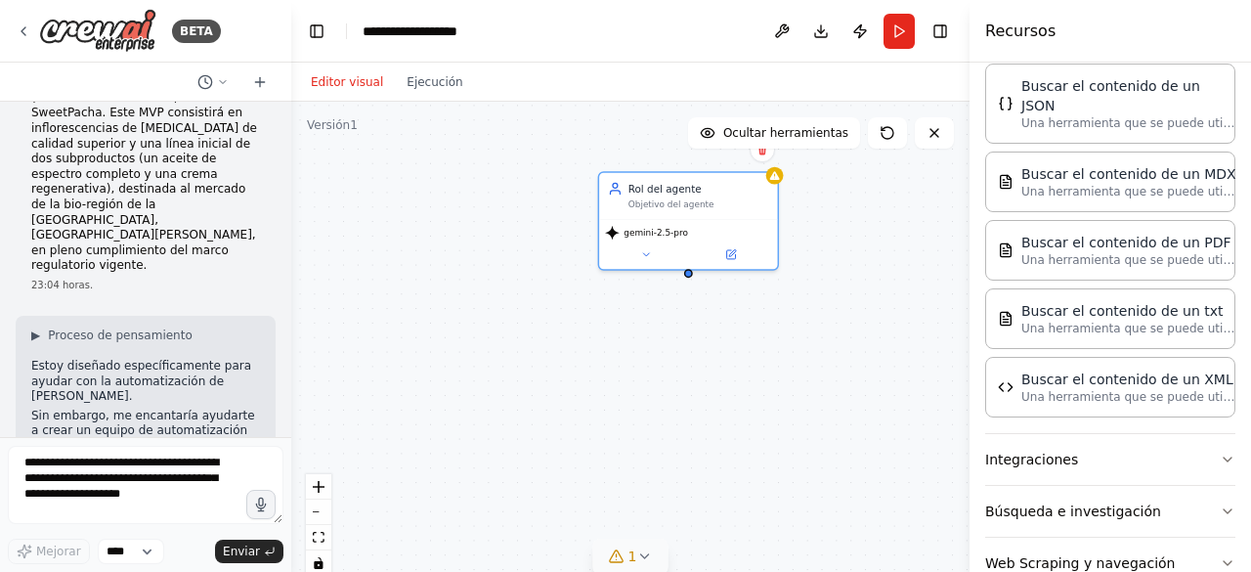
scroll to position [0, 0]
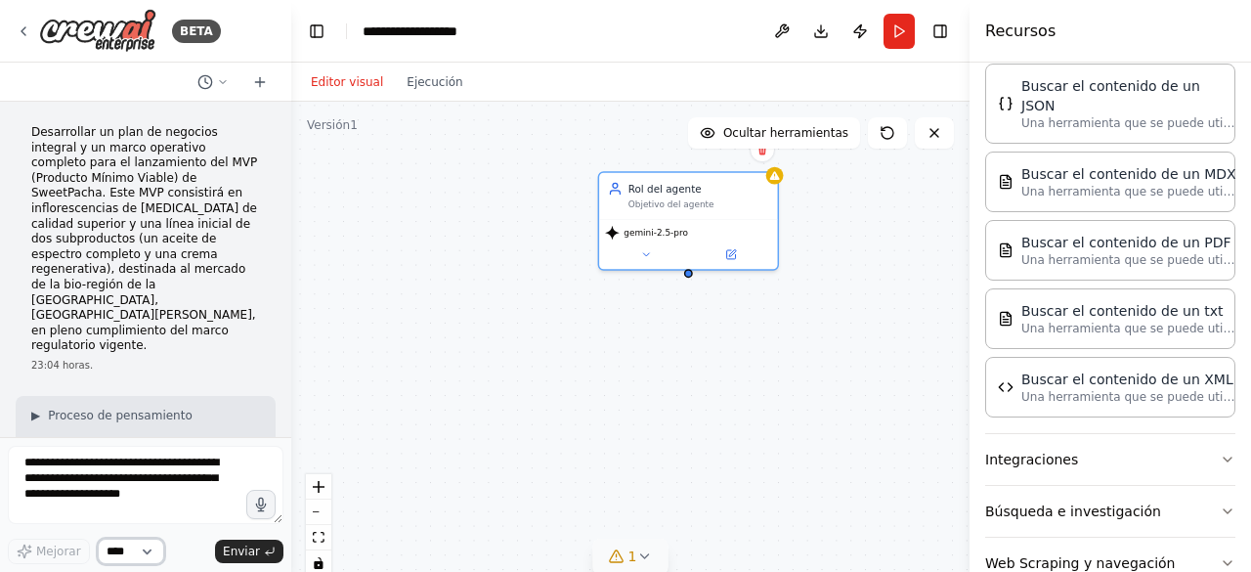
click at [147, 554] on select "****" at bounding box center [131, 551] width 66 height 25
click at [62, 498] on textarea at bounding box center [146, 485] width 276 height 78
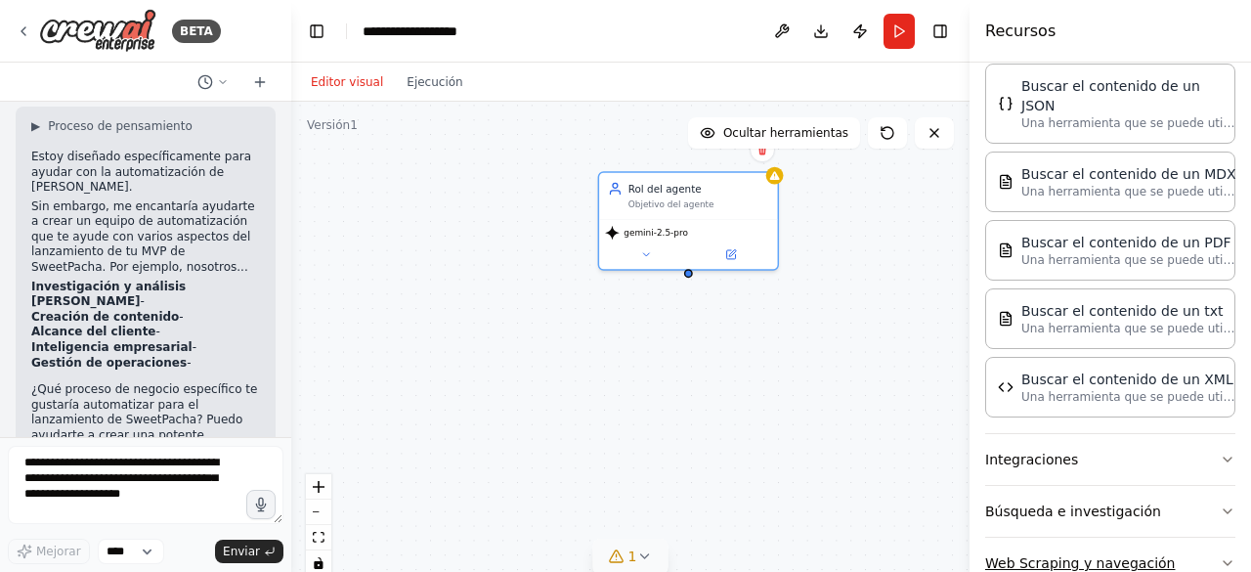
click at [1172, 538] on button "Web Scraping y navegación" at bounding box center [1110, 563] width 250 height 51
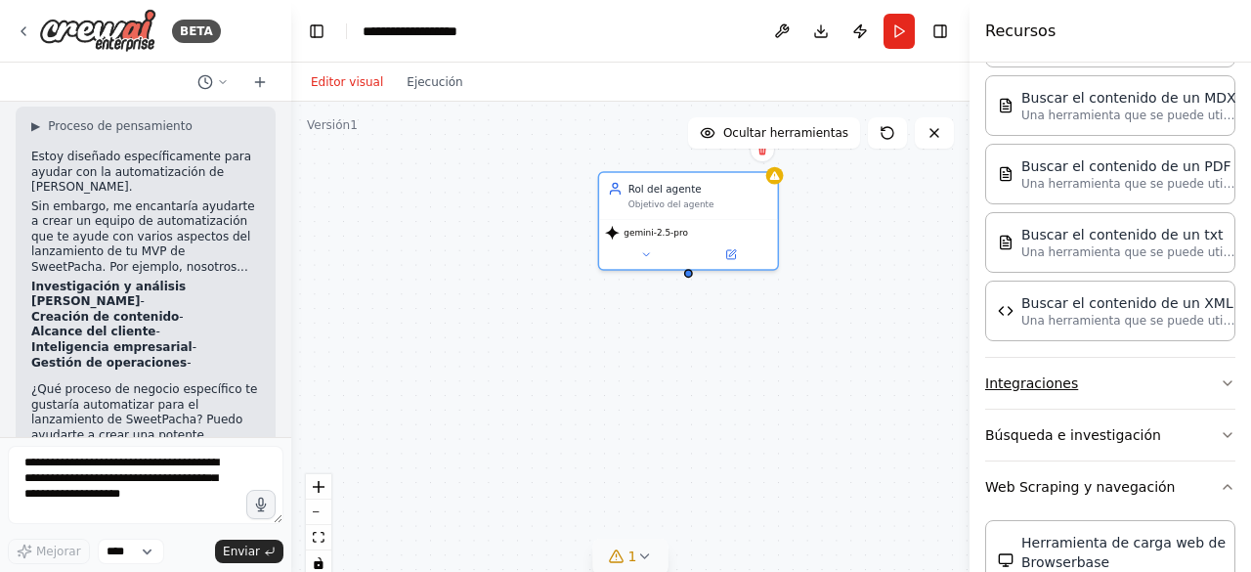
scroll to position [776, 0]
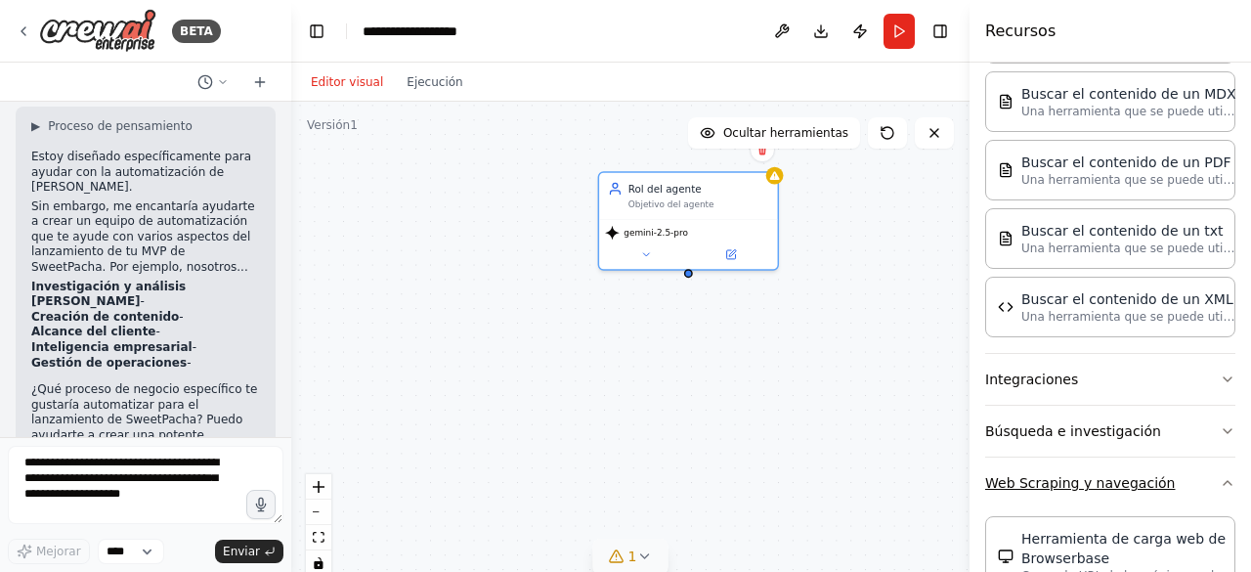
click at [1083, 475] on font "Web Scraping y navegación" at bounding box center [1080, 483] width 190 height 16
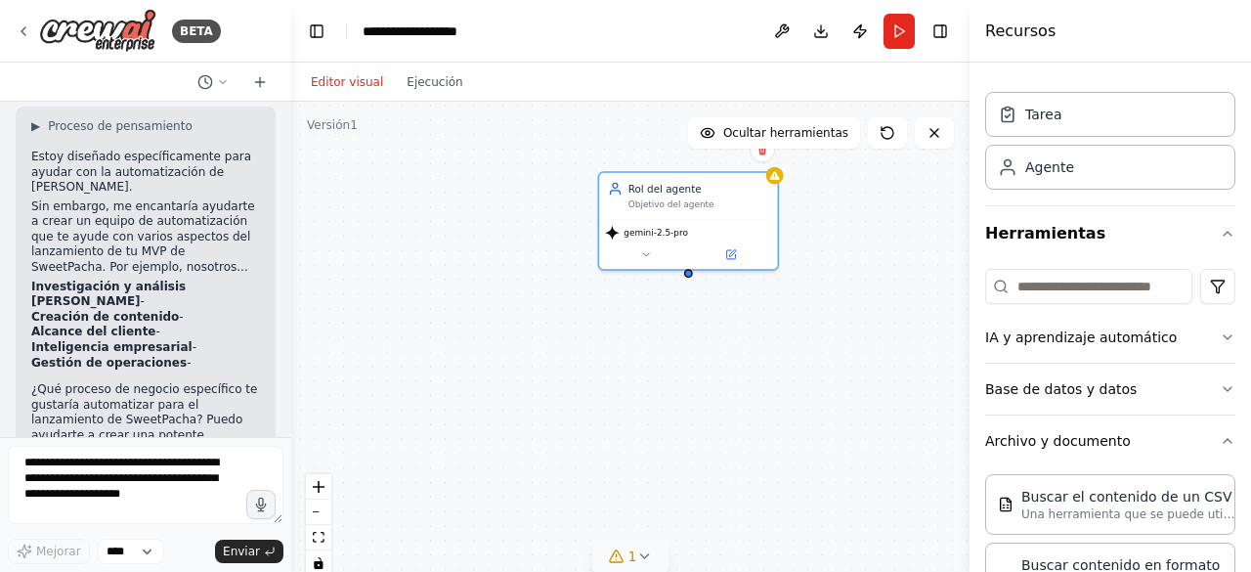
scroll to position [0, 0]
